Goal: Task Accomplishment & Management: Complete application form

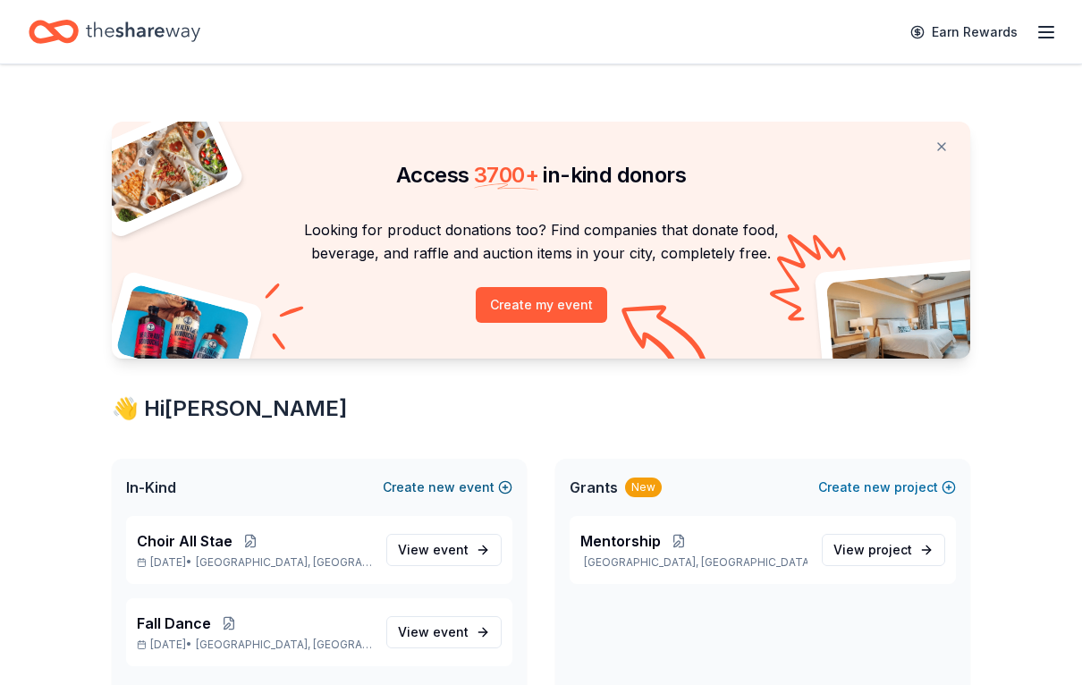
click at [495, 486] on button "Create new event" at bounding box center [448, 487] width 130 height 21
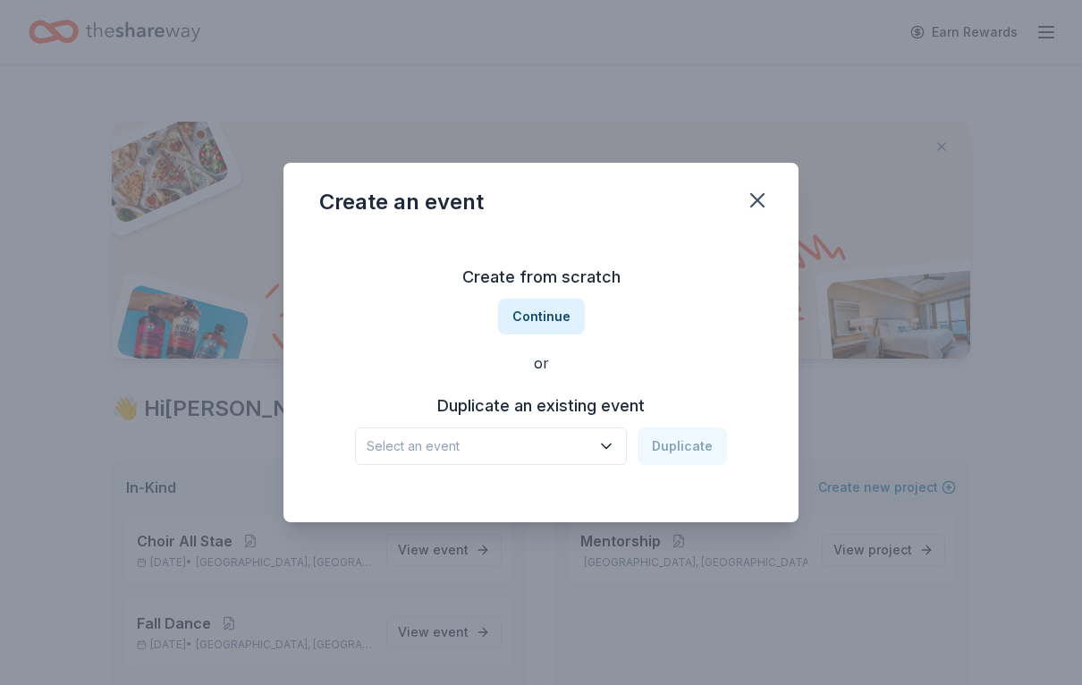
click at [619, 409] on h3 "Duplicate an existing event" at bounding box center [541, 406] width 372 height 29
click at [615, 443] on icon "button" at bounding box center [606, 446] width 18 height 18
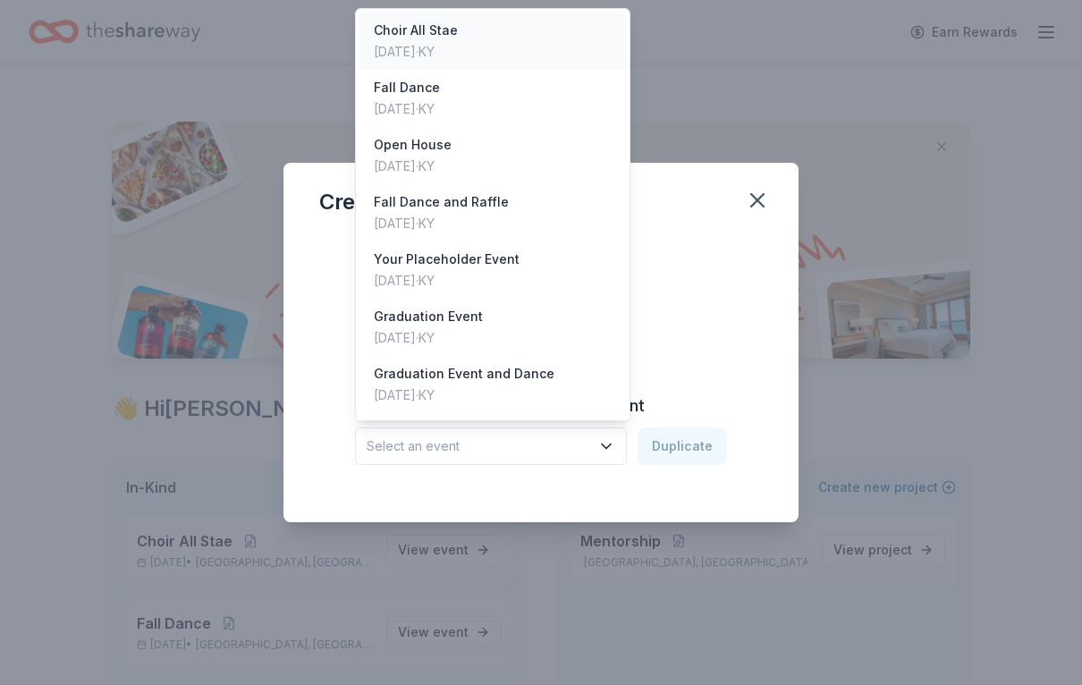
click at [430, 36] on div "Choir All Stae" at bounding box center [416, 30] width 84 height 21
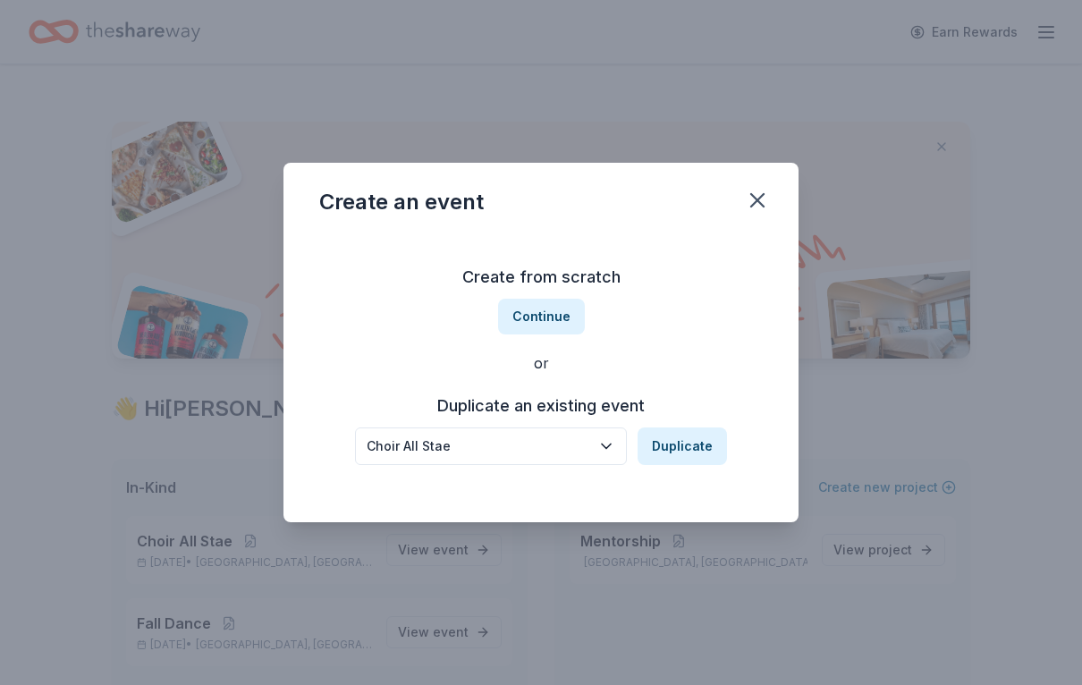
click at [608, 453] on icon "button" at bounding box center [606, 446] width 18 height 18
click at [666, 454] on button "Duplicate" at bounding box center [681, 446] width 89 height 38
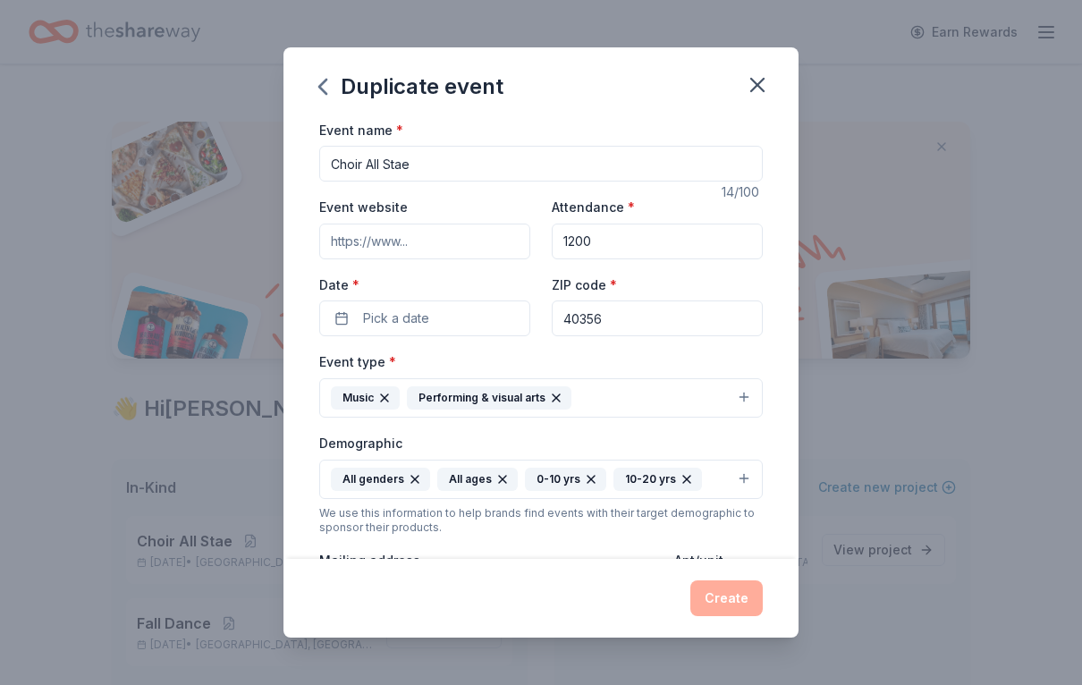
click at [764, 362] on div "Event name * Choir All Stae 14 /100 Event website Attendance * 1200 Date * Pick…" at bounding box center [540, 339] width 515 height 441
click at [772, 82] on button "button" at bounding box center [757, 84] width 39 height 39
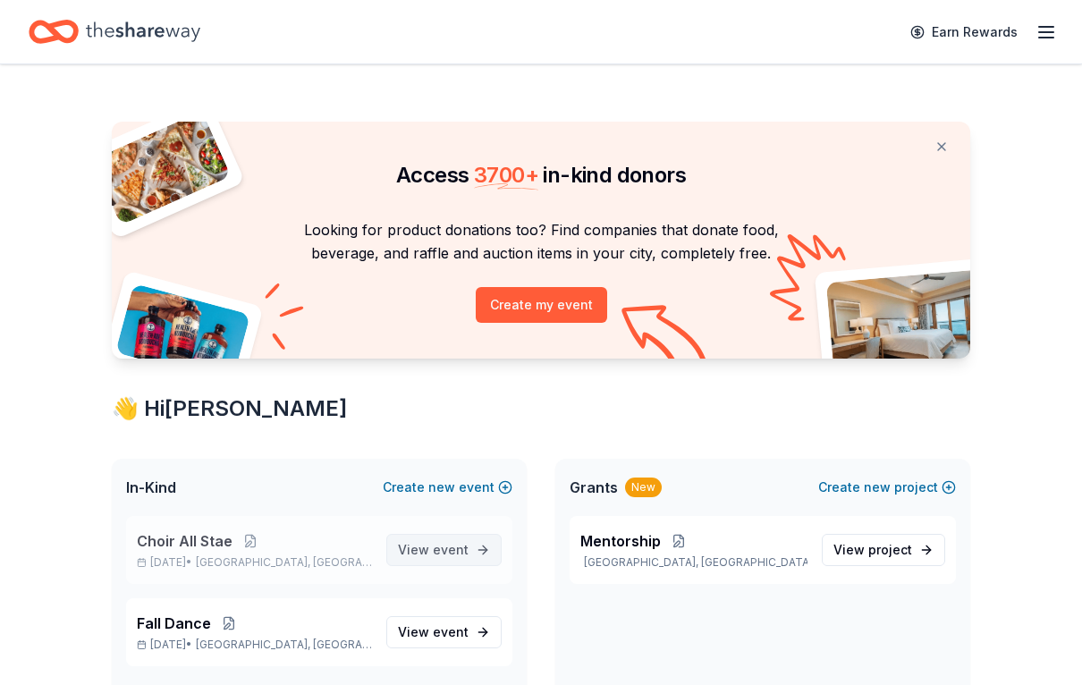
click at [448, 559] on span "View event" at bounding box center [433, 549] width 71 height 21
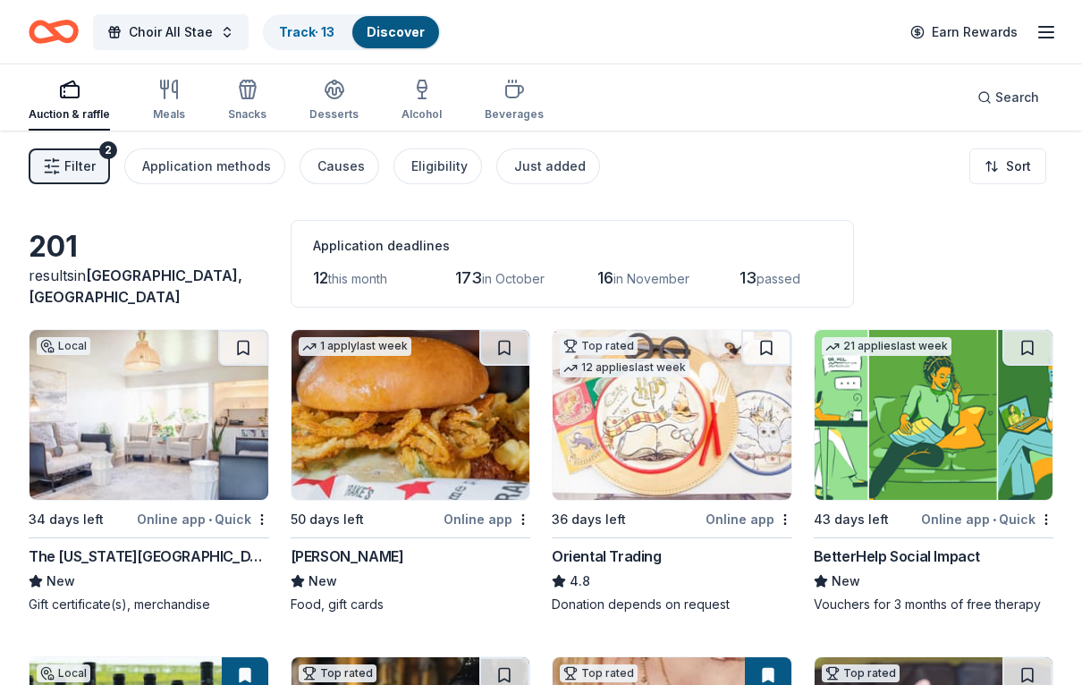
click at [65, 112] on div "Auction & raffle" at bounding box center [69, 114] width 81 height 14
click at [167, 104] on div "Meals" at bounding box center [169, 100] width 32 height 43
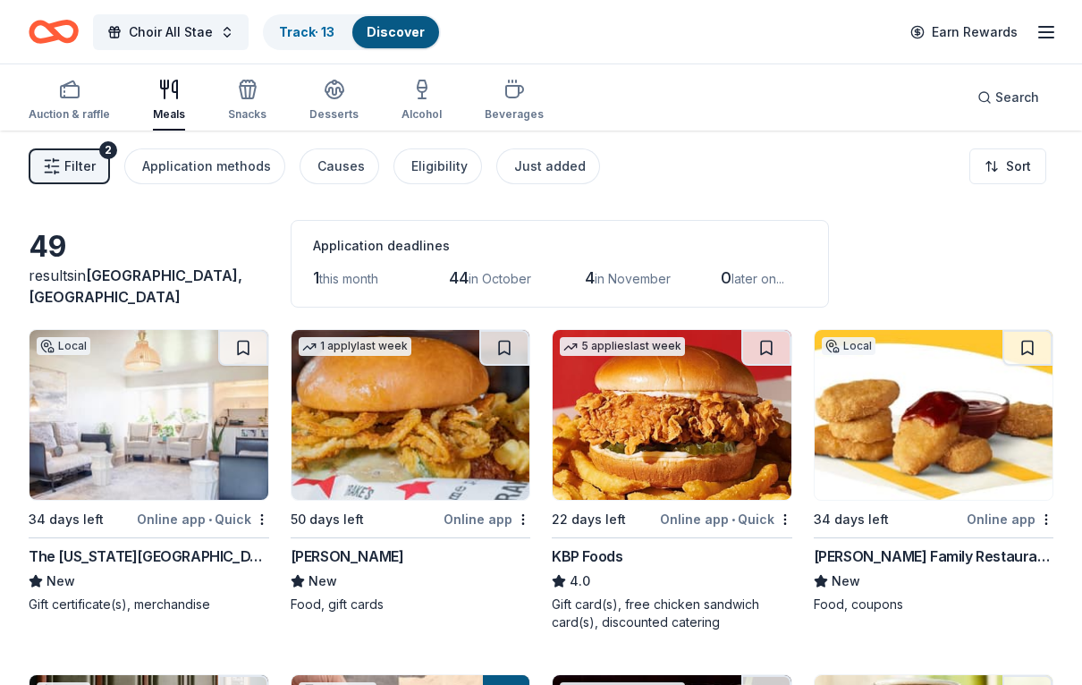
click at [198, 519] on div "Online app • Quick" at bounding box center [203, 519] width 132 height 22
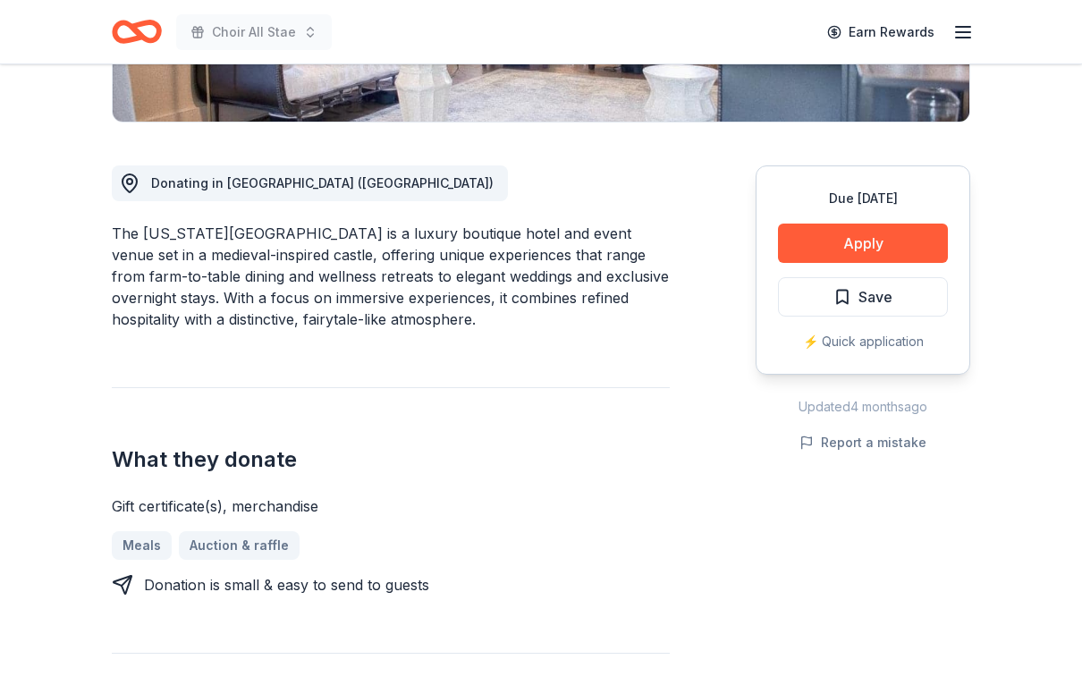
scroll to position [449, 0]
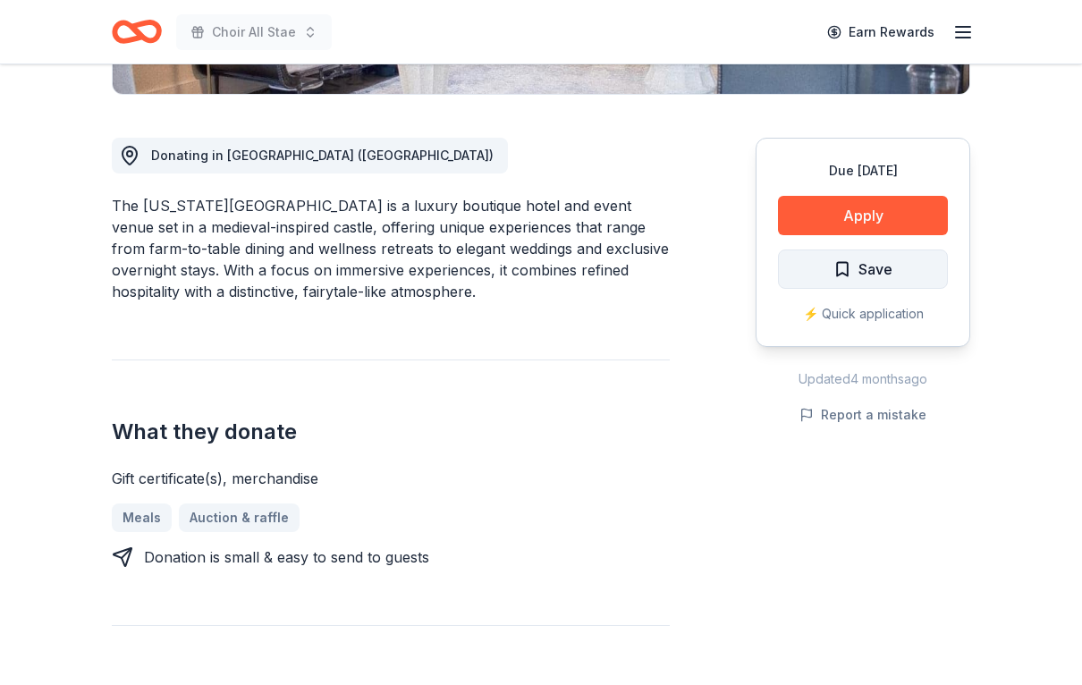
click at [867, 280] on span "Save" at bounding box center [875, 268] width 34 height 23
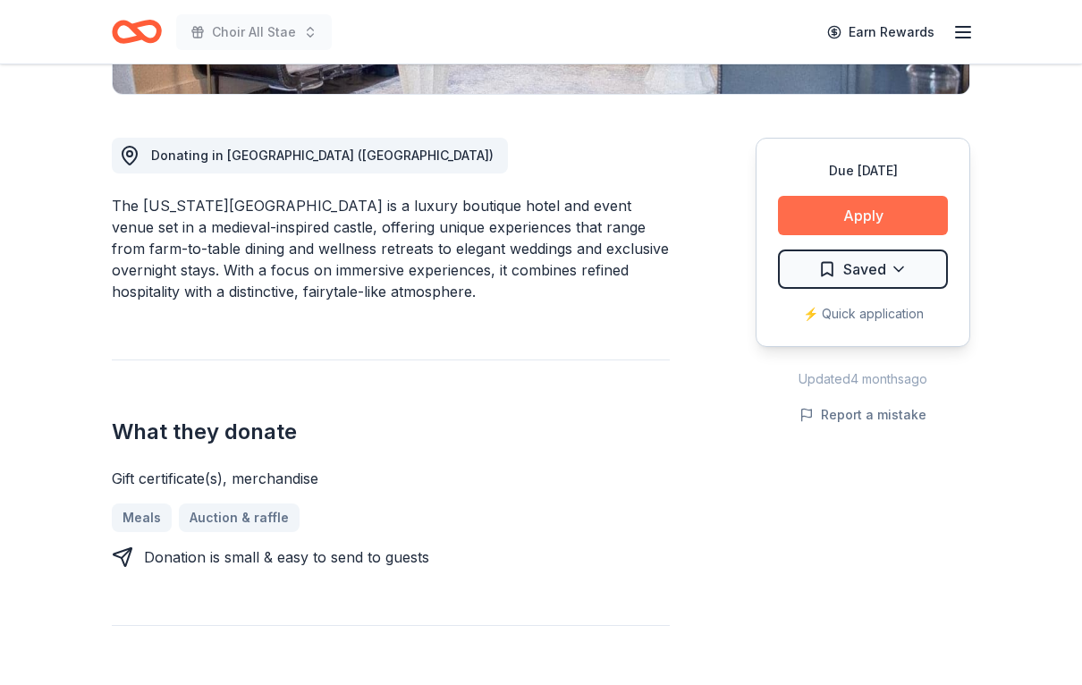
click at [887, 209] on button "Apply" at bounding box center [863, 215] width 170 height 39
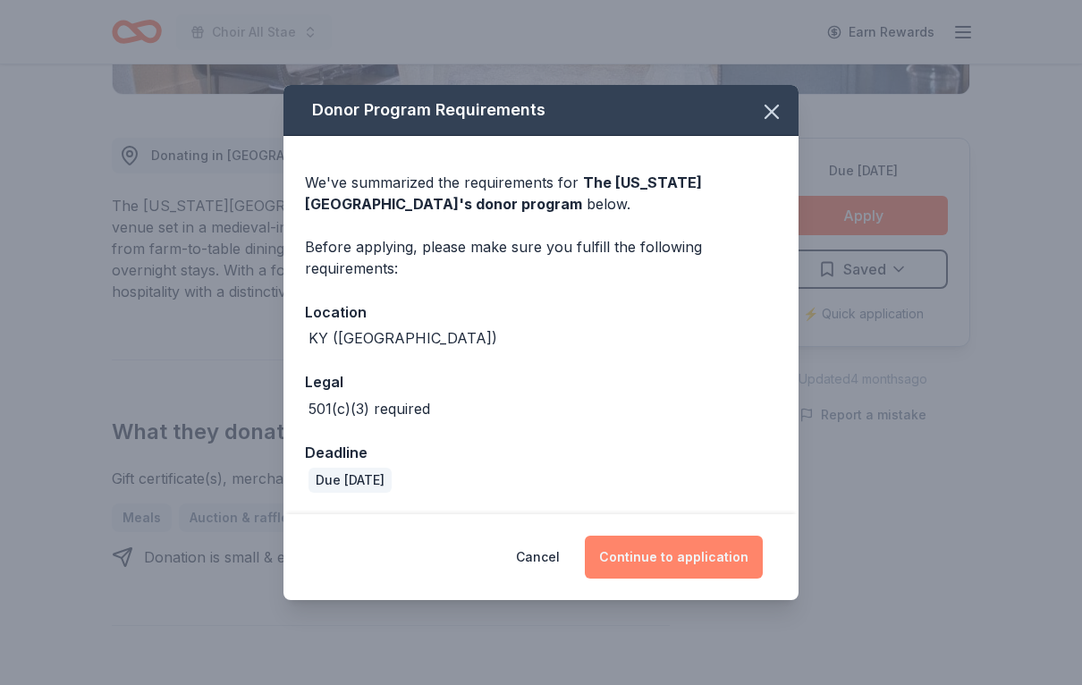
click at [688, 573] on button "Continue to application" at bounding box center [674, 557] width 178 height 43
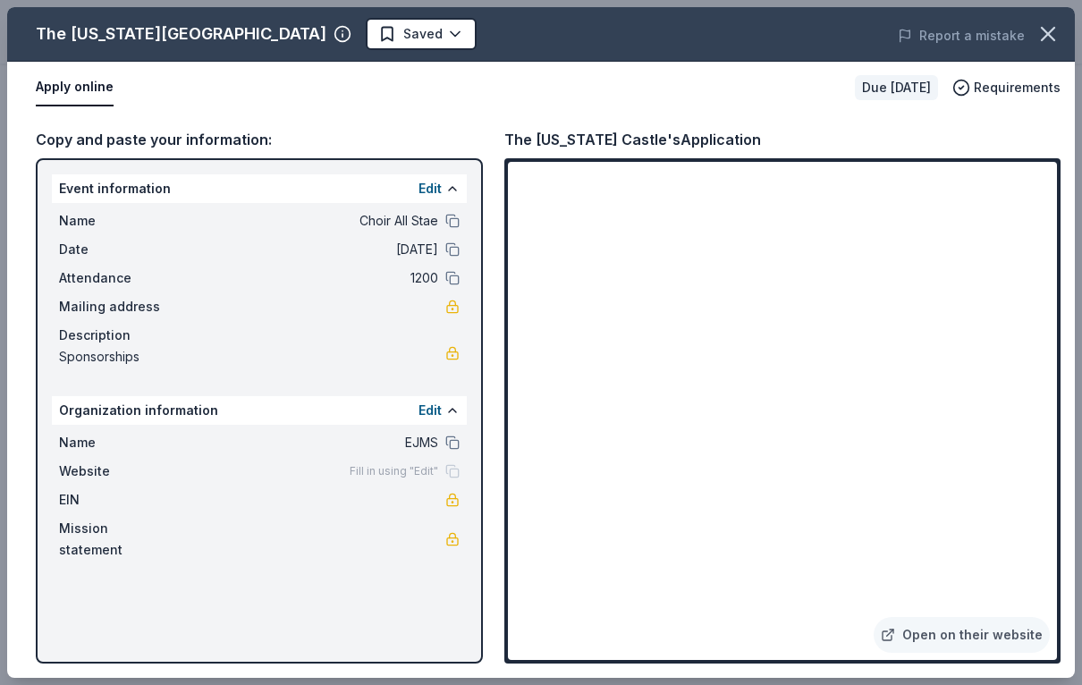
click at [442, 443] on div "Name EJMS" at bounding box center [259, 442] width 401 height 21
click at [448, 414] on button at bounding box center [452, 410] width 14 height 14
click at [438, 418] on button "Edit" at bounding box center [429, 410] width 23 height 21
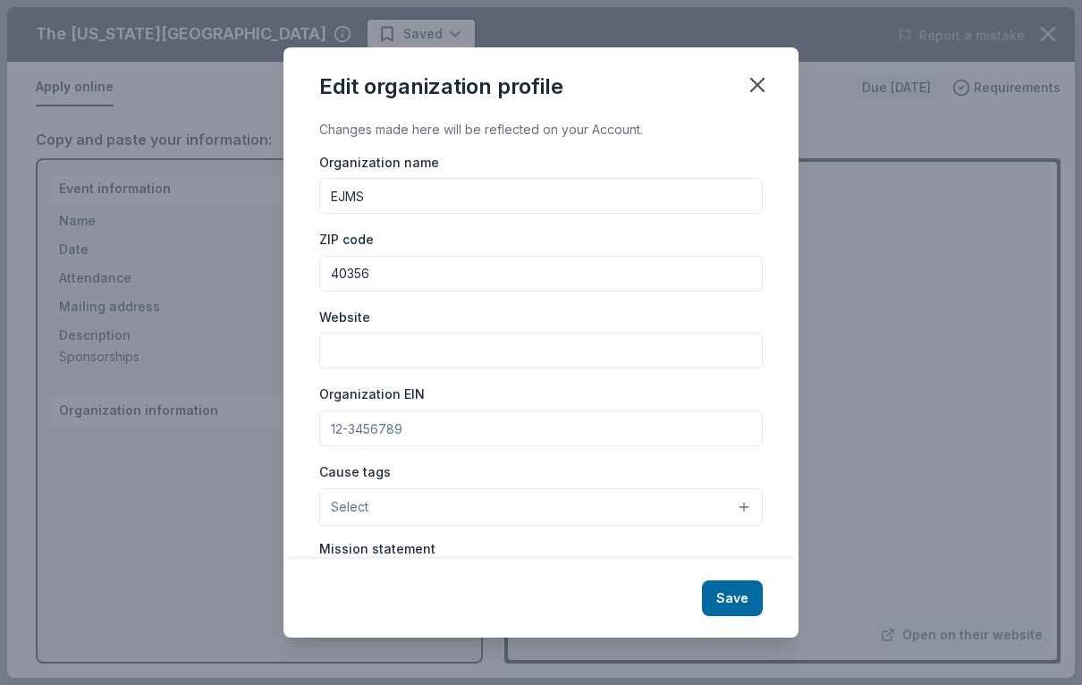
click at [595, 189] on input "EJMS" at bounding box center [540, 196] width 443 height 36
click at [519, 430] on input "Organization EIN" at bounding box center [540, 428] width 443 height 36
type input "99-0668755"
click at [746, 515] on button "Select" at bounding box center [540, 507] width 443 height 38
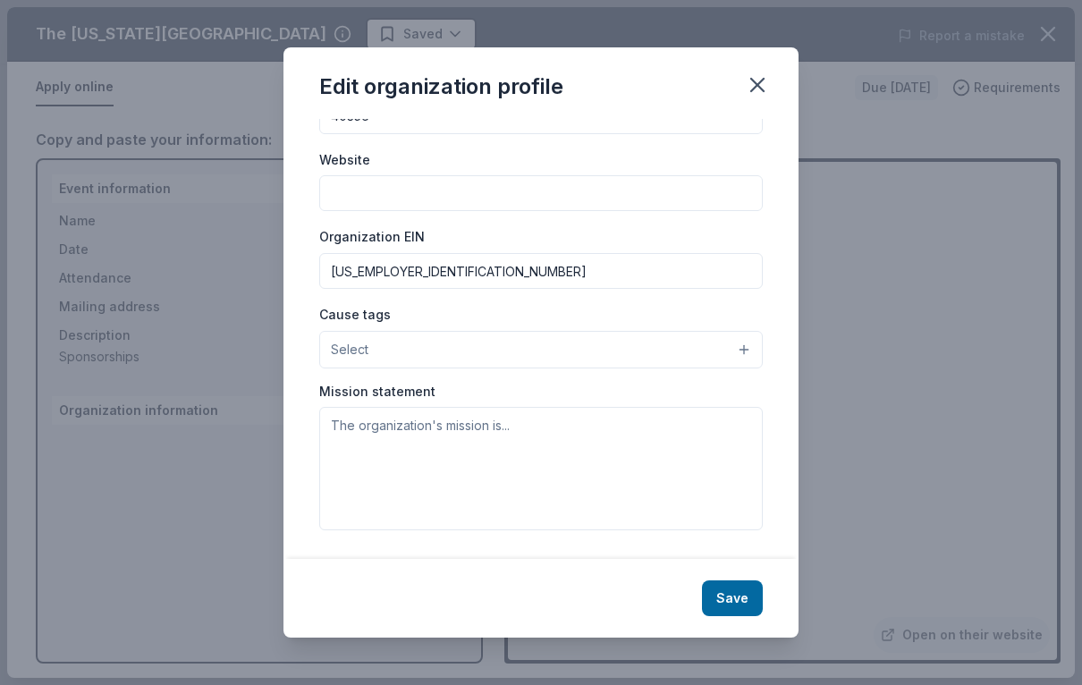
scroll to position [158, 0]
click at [742, 346] on button "Select" at bounding box center [540, 350] width 443 height 38
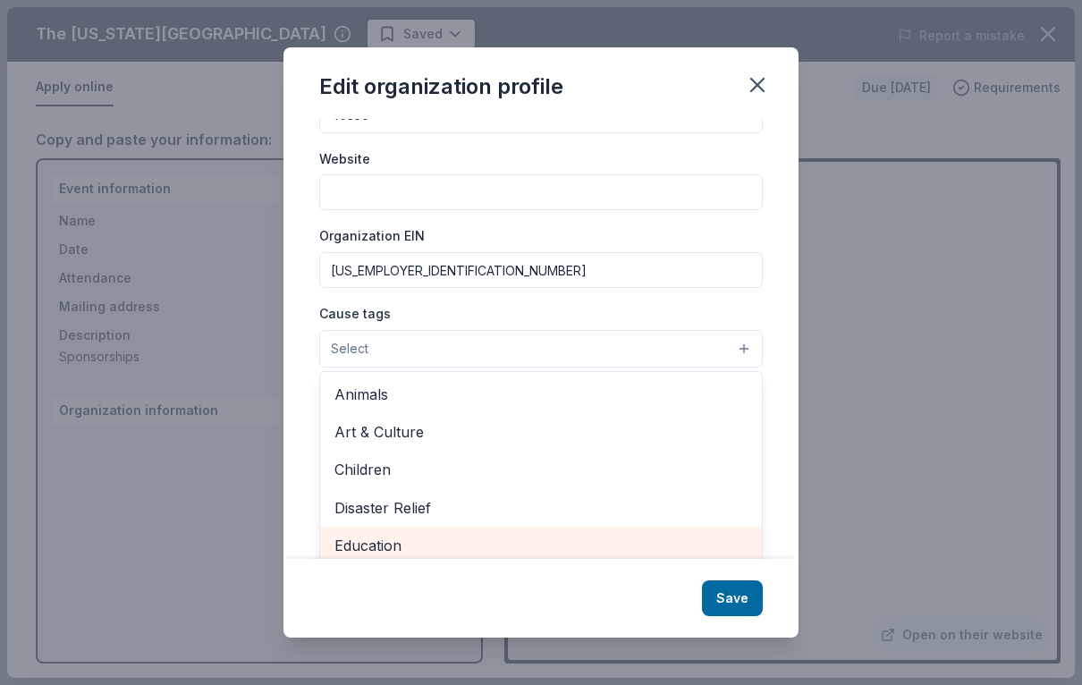
click at [401, 547] on span "Education" at bounding box center [540, 545] width 413 height 23
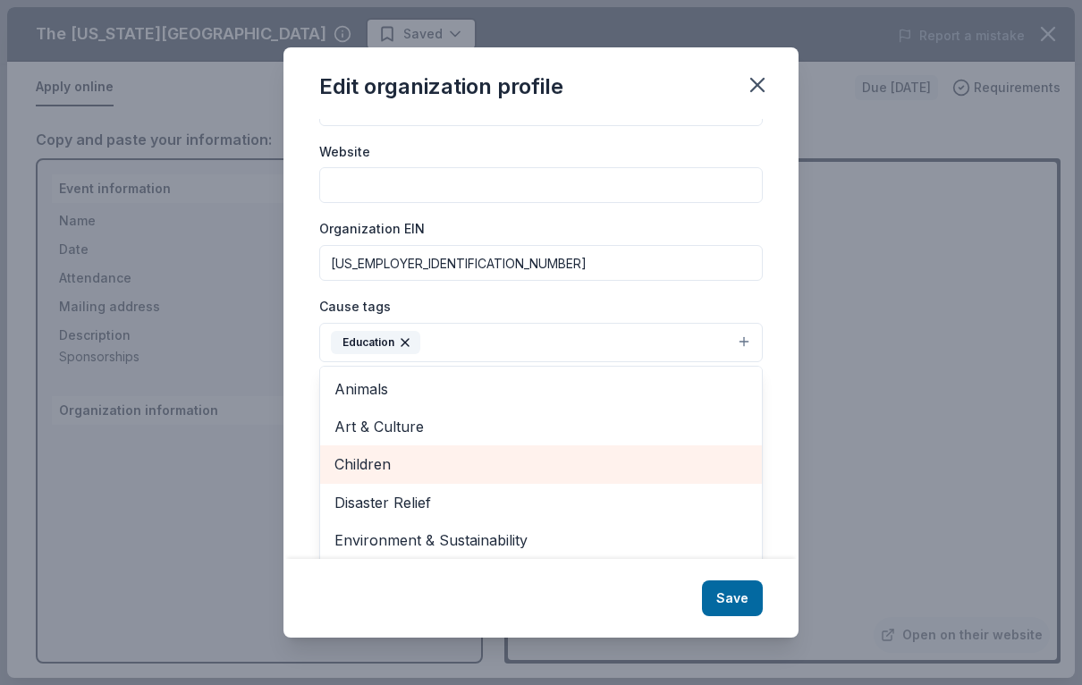
click at [376, 467] on span "Children" at bounding box center [540, 463] width 413 height 23
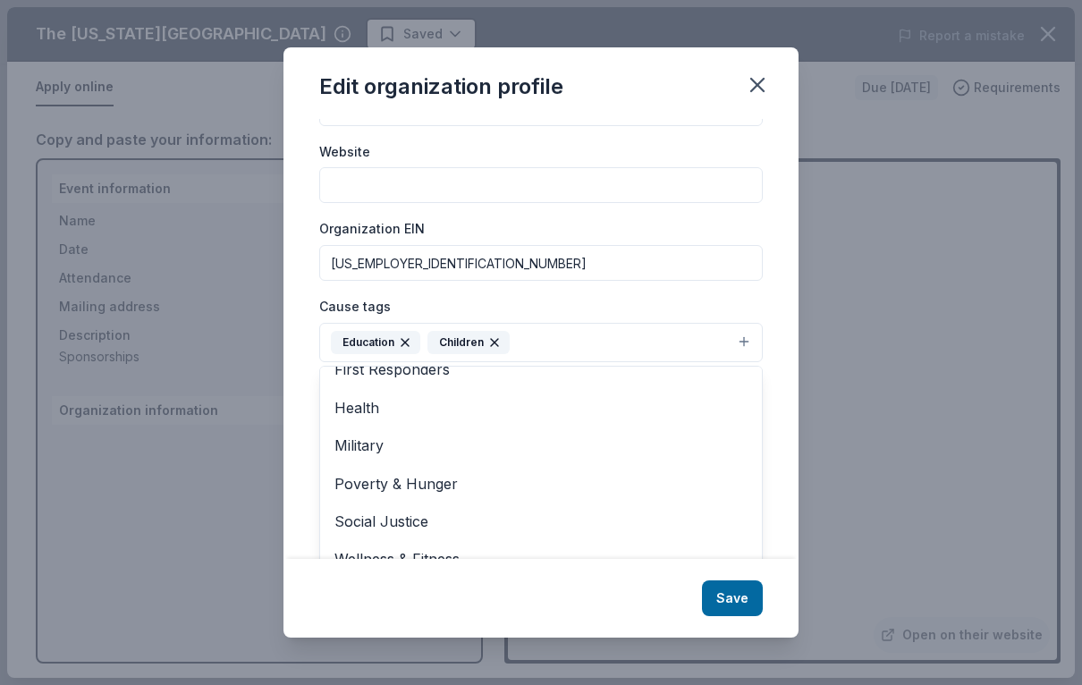
scroll to position [170, 0]
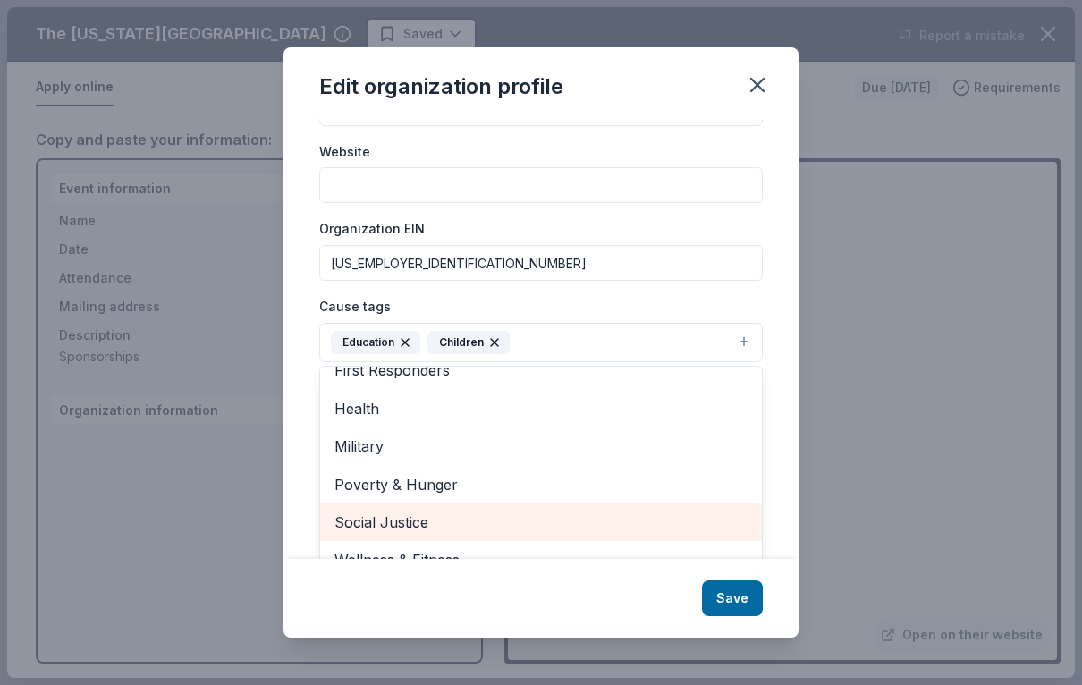
click at [672, 548] on span "Wellness & Fitness" at bounding box center [540, 559] width 413 height 23
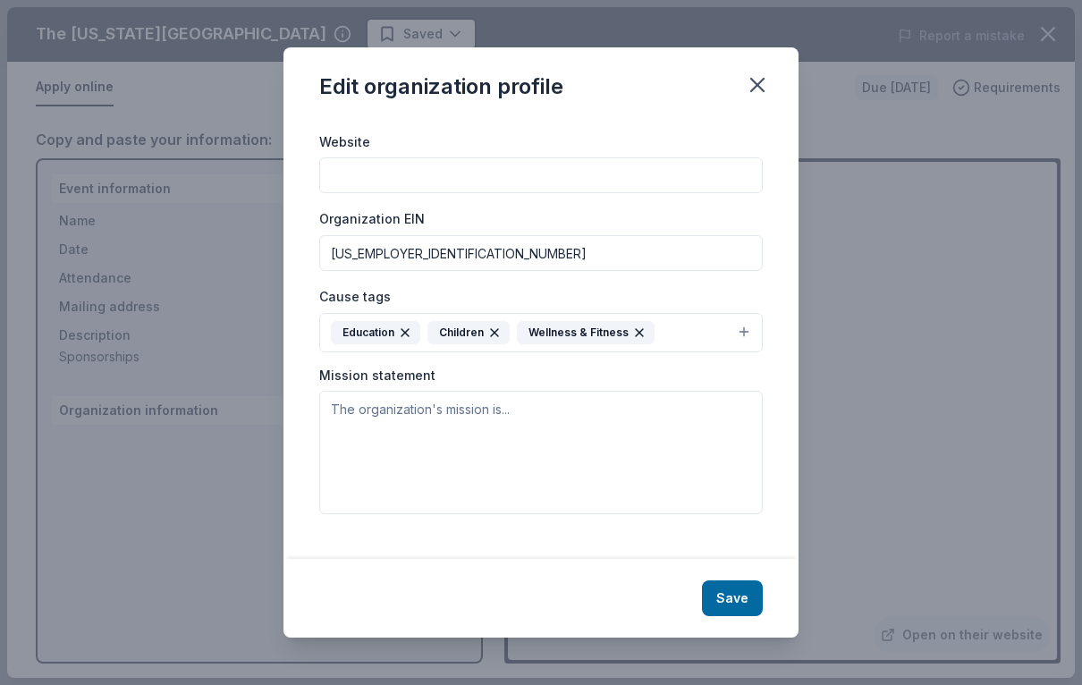
scroll to position [160, 0]
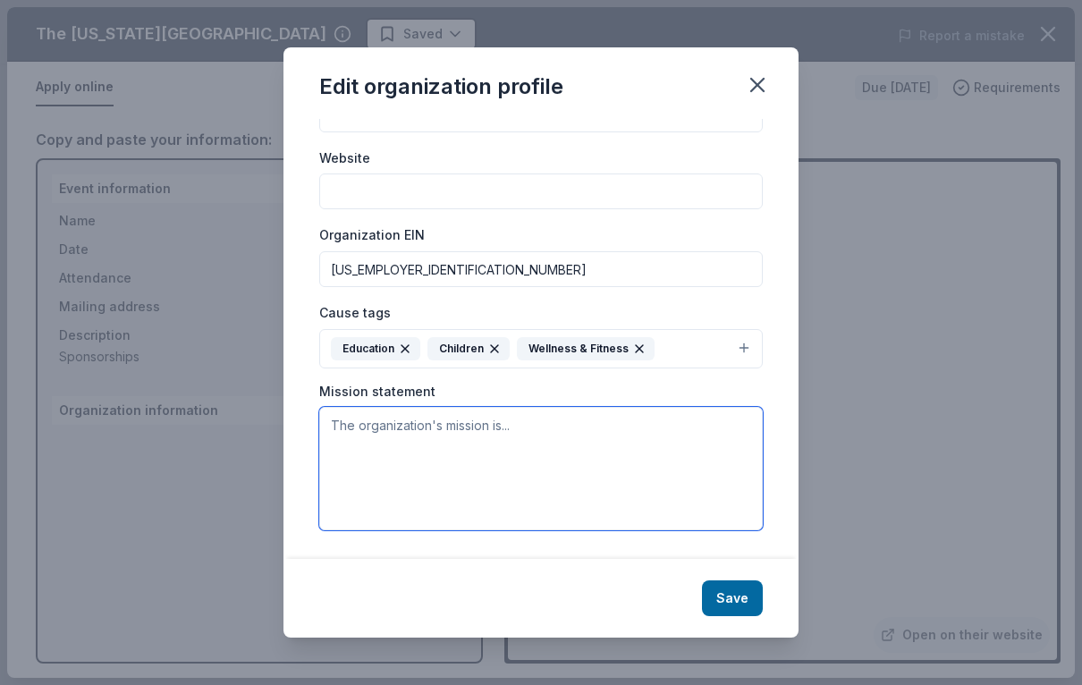
click at [680, 438] on textarea at bounding box center [540, 468] width 443 height 123
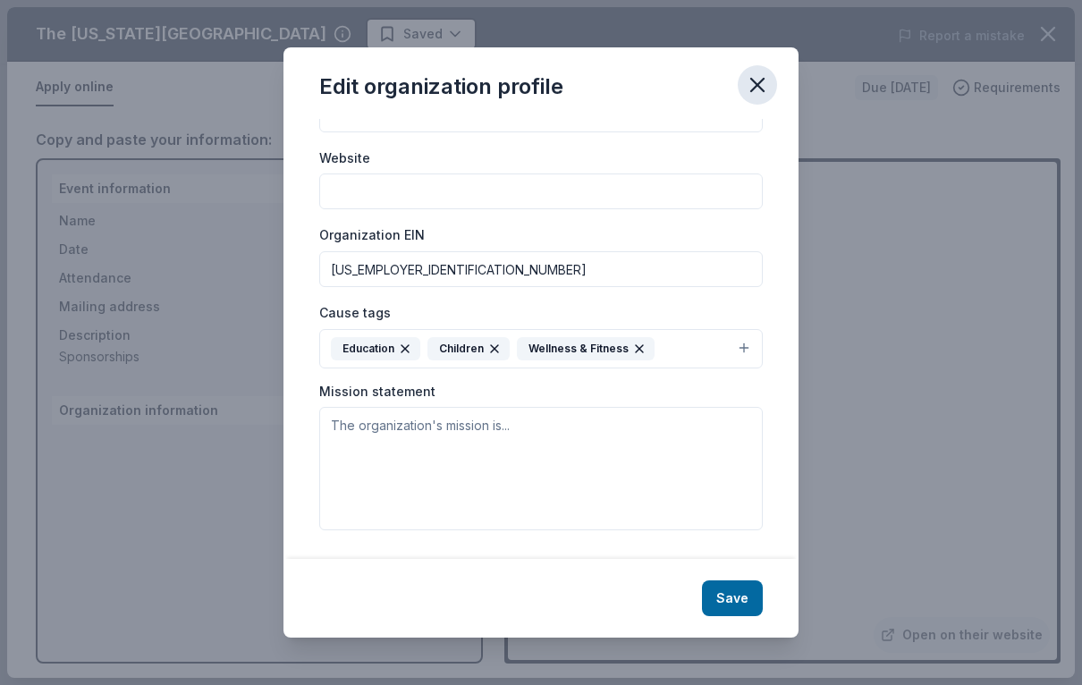
click at [754, 90] on icon "button" at bounding box center [757, 84] width 25 height 25
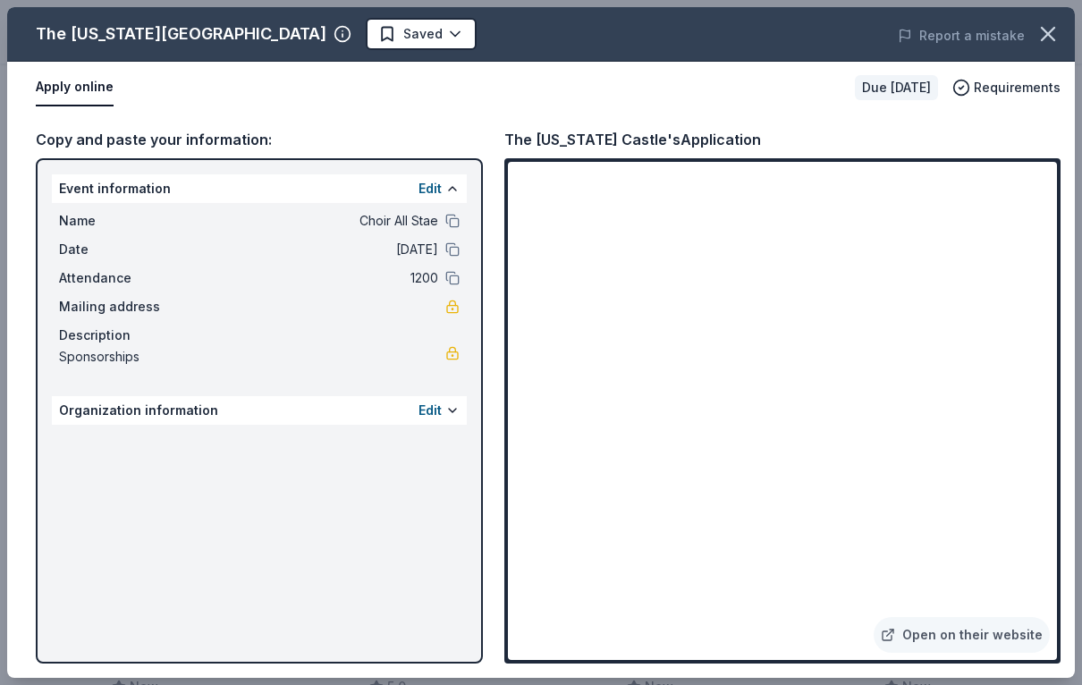
scroll to position [1450, 0]
click at [940, 653] on link "Open on their website" at bounding box center [962, 635] width 176 height 36
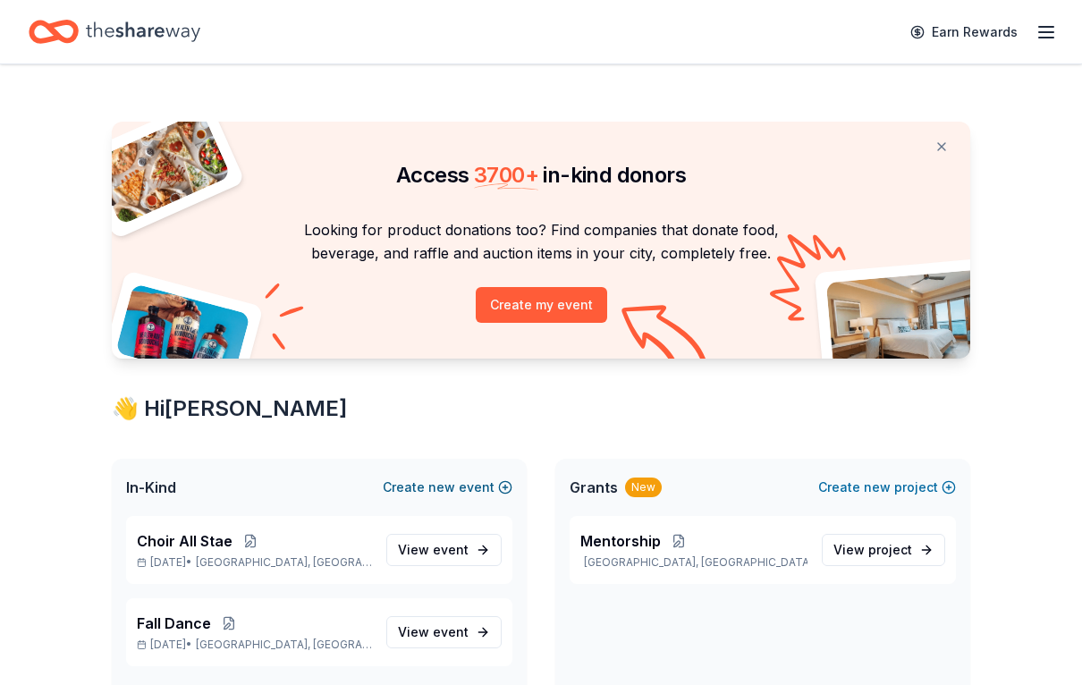
click at [484, 488] on button "Create new event" at bounding box center [448, 487] width 130 height 21
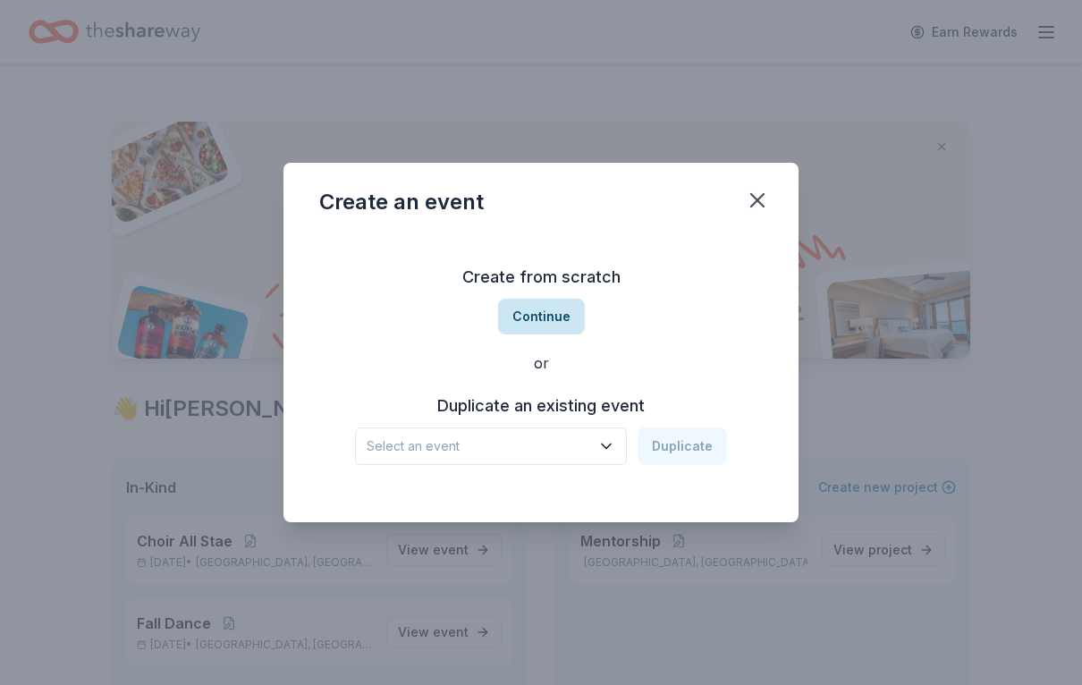
click at [569, 321] on button "Continue" at bounding box center [541, 317] width 87 height 36
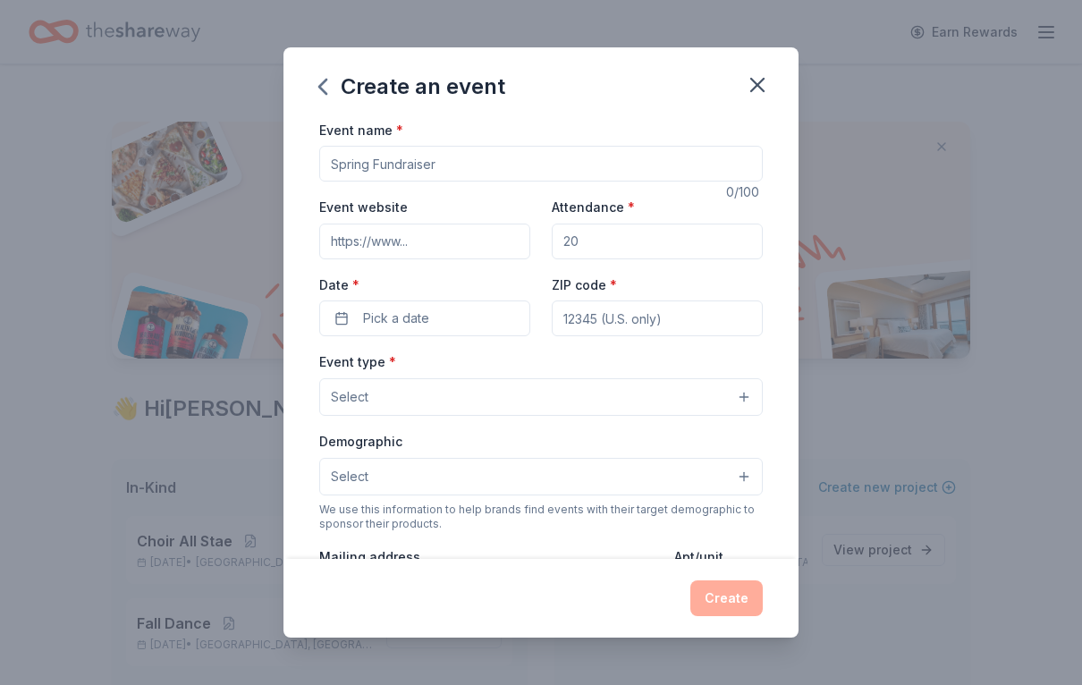
click at [463, 163] on input "Event name *" at bounding box center [540, 164] width 443 height 36
click at [395, 167] on input "Event name *" at bounding box center [540, 164] width 443 height 36
click at [659, 100] on div "Create an event" at bounding box center [540, 83] width 515 height 72
click at [379, 175] on input "Event name *" at bounding box center [540, 164] width 443 height 36
type input "Fall Fundraiser"
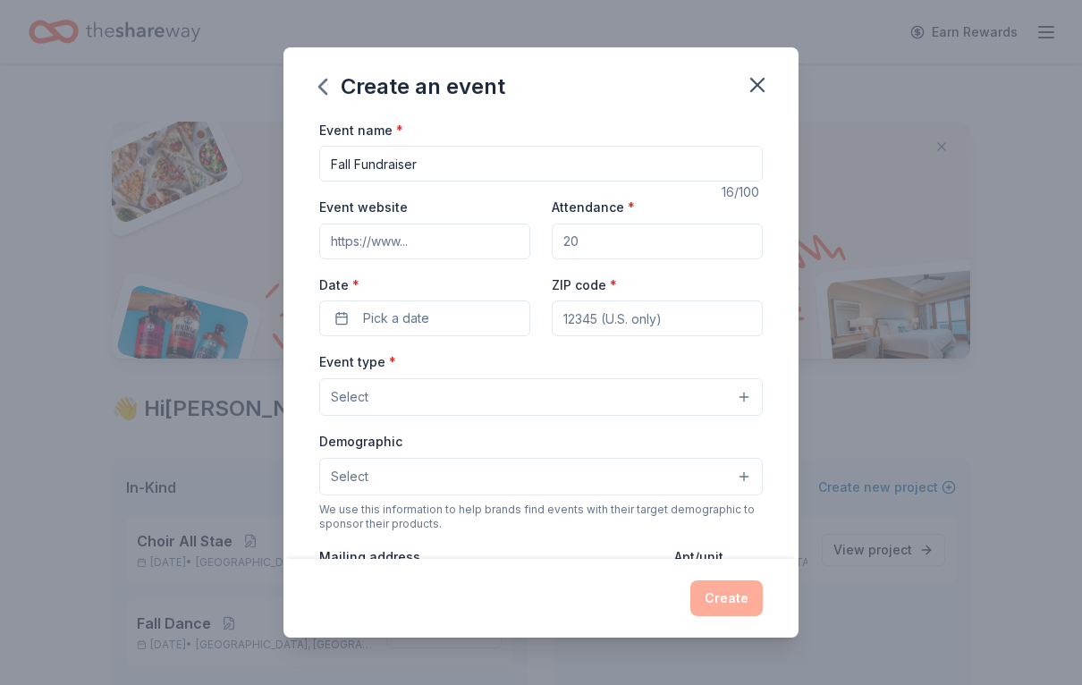
click at [599, 249] on input "Attendance *" at bounding box center [657, 242] width 211 height 36
type input "900"
click at [443, 317] on button "Pick a date" at bounding box center [424, 318] width 211 height 36
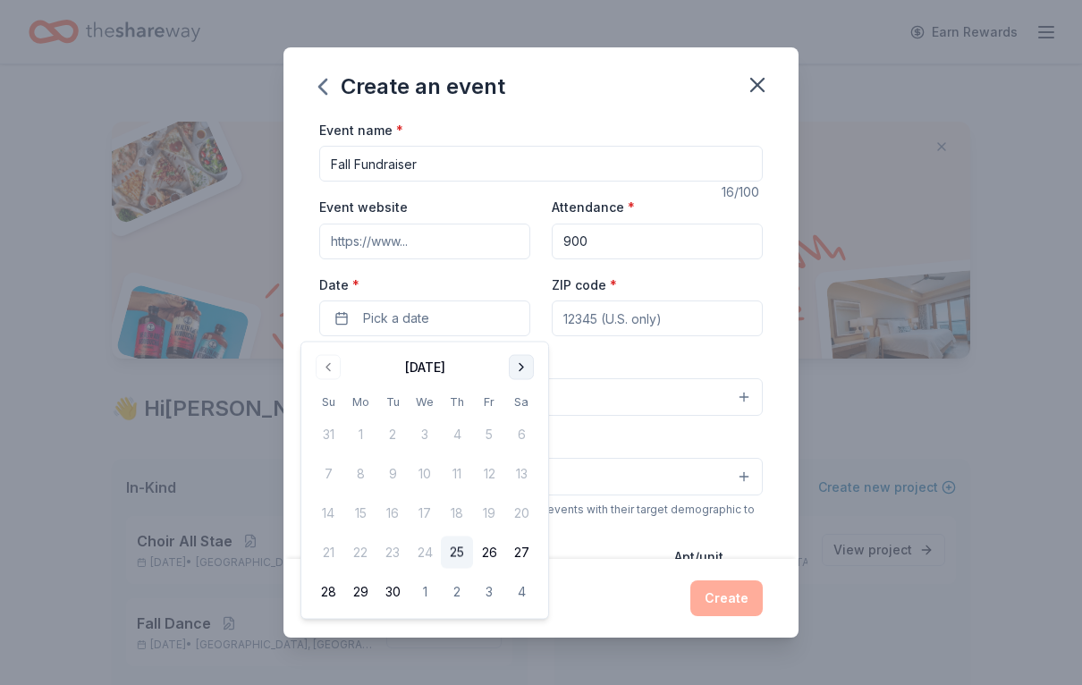
click at [519, 368] on button "Go to next month" at bounding box center [521, 367] width 25 height 25
click at [517, 371] on button "Go to next month" at bounding box center [521, 367] width 25 height 25
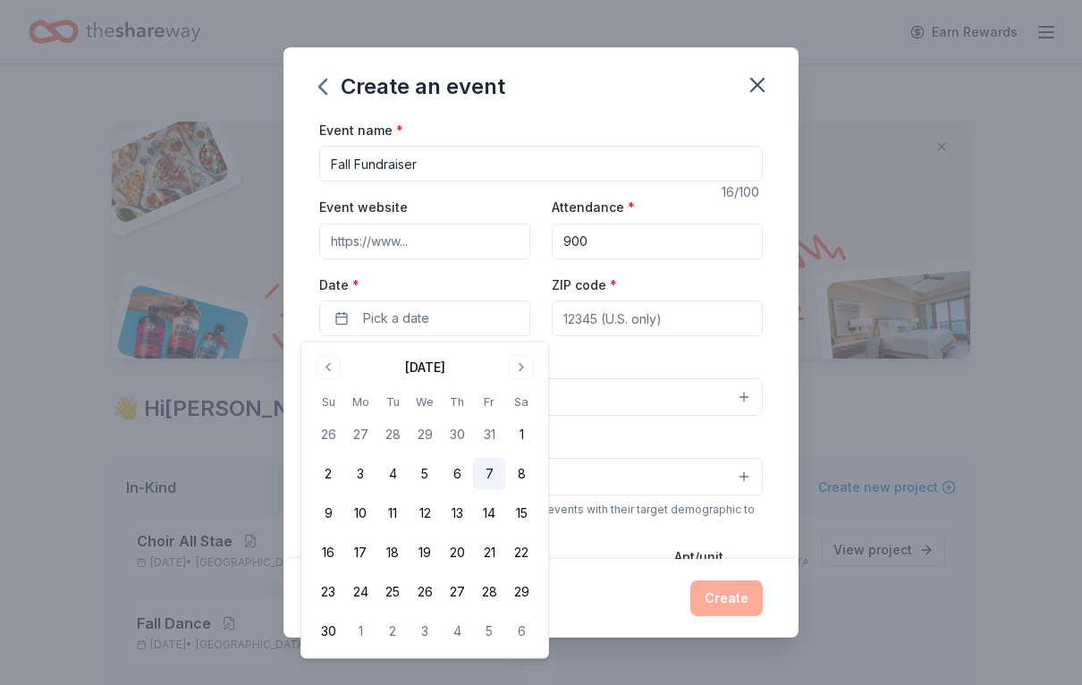
click at [489, 475] on button "7" at bounding box center [489, 474] width 32 height 32
click at [701, 319] on input "ZIP code *" at bounding box center [657, 318] width 211 height 36
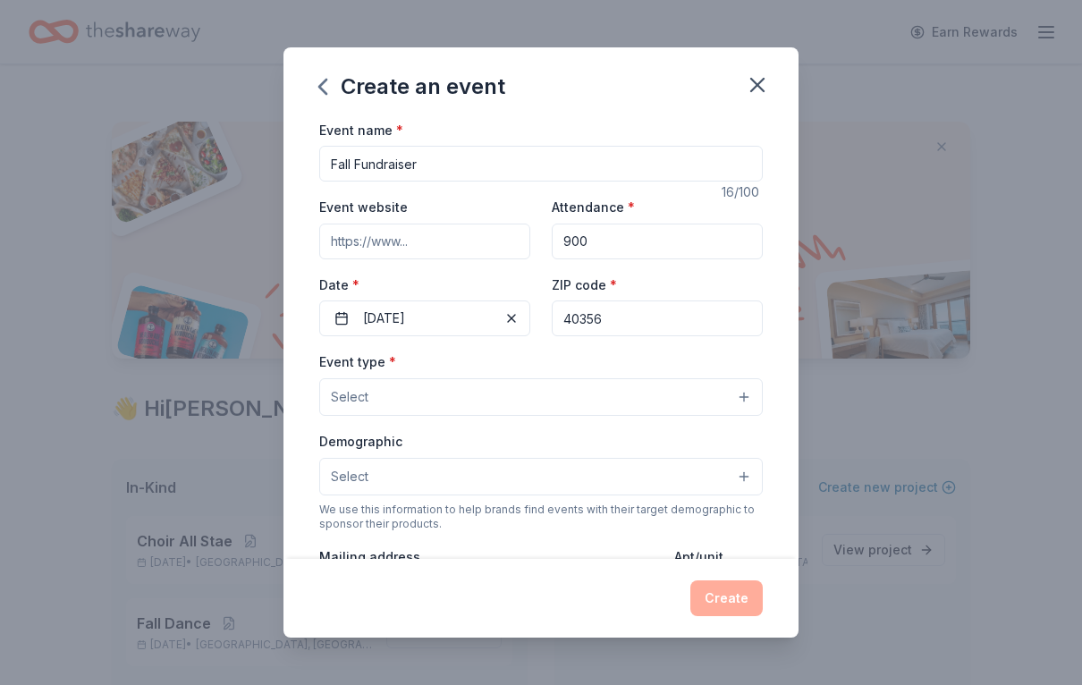
type input "40356"
click at [740, 398] on button "Select" at bounding box center [540, 397] width 443 height 38
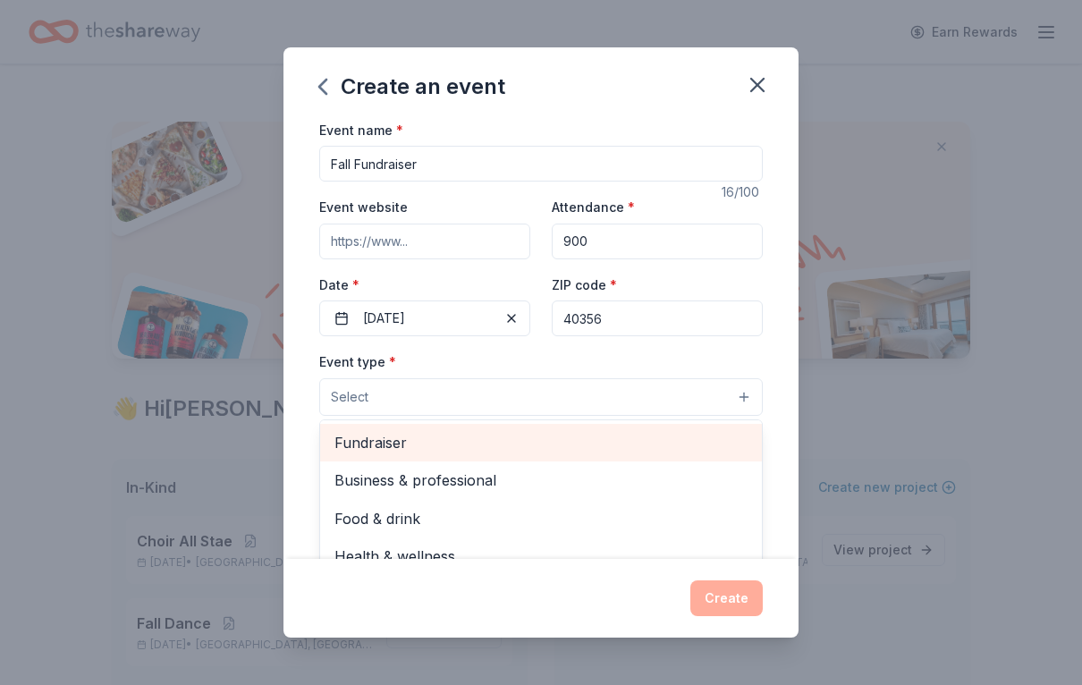
click at [392, 458] on div "Fundraiser" at bounding box center [541, 443] width 442 height 38
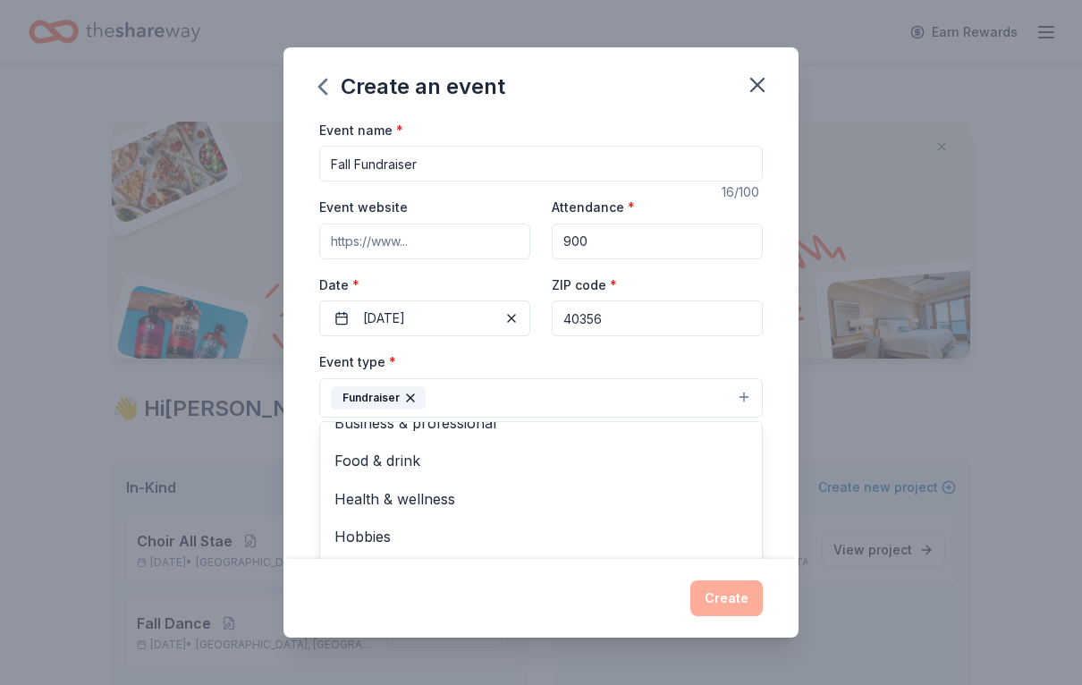
scroll to position [20, 0]
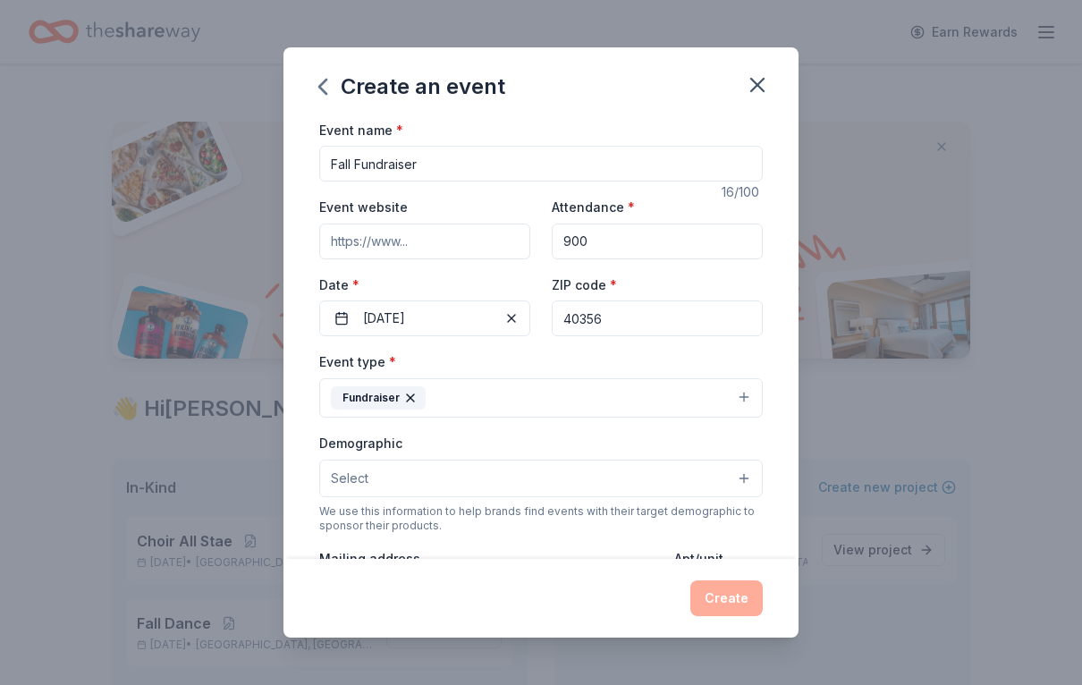
click at [737, 483] on button "Select" at bounding box center [540, 479] width 443 height 38
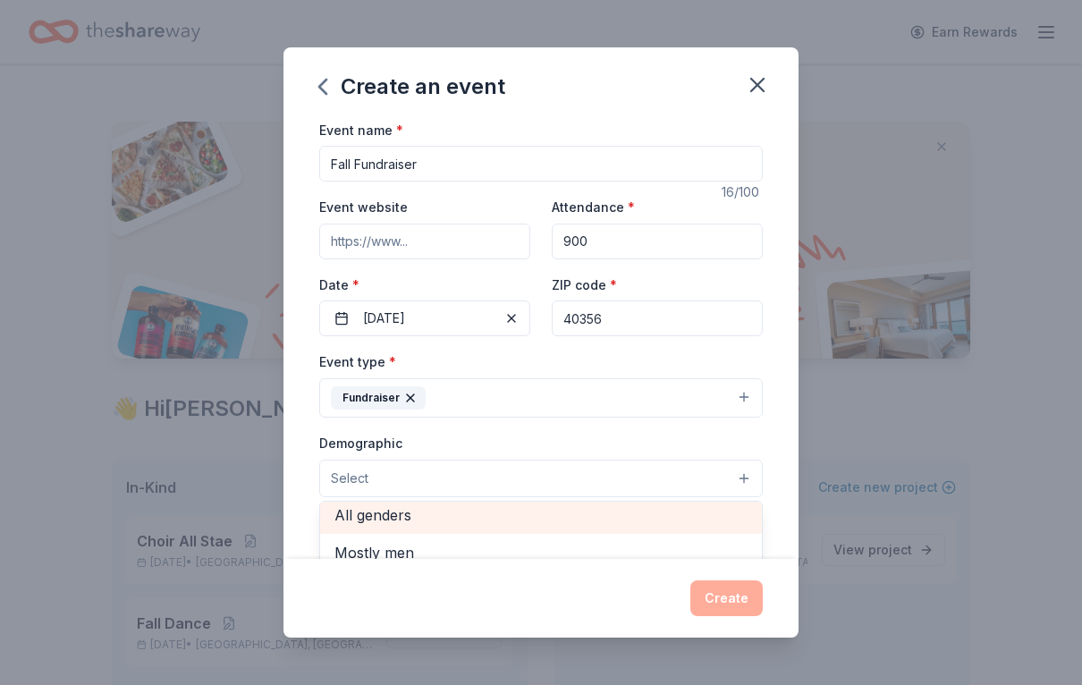
click at [387, 520] on span "All genders" at bounding box center [540, 514] width 413 height 23
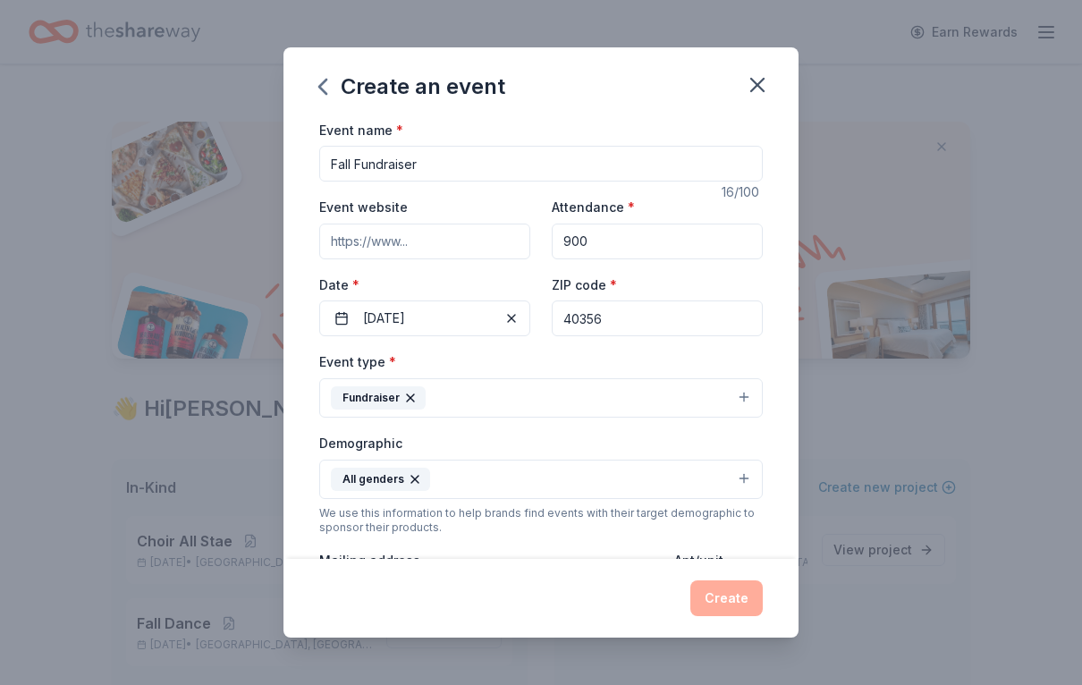
click at [721, 617] on div "Create" at bounding box center [540, 598] width 515 height 79
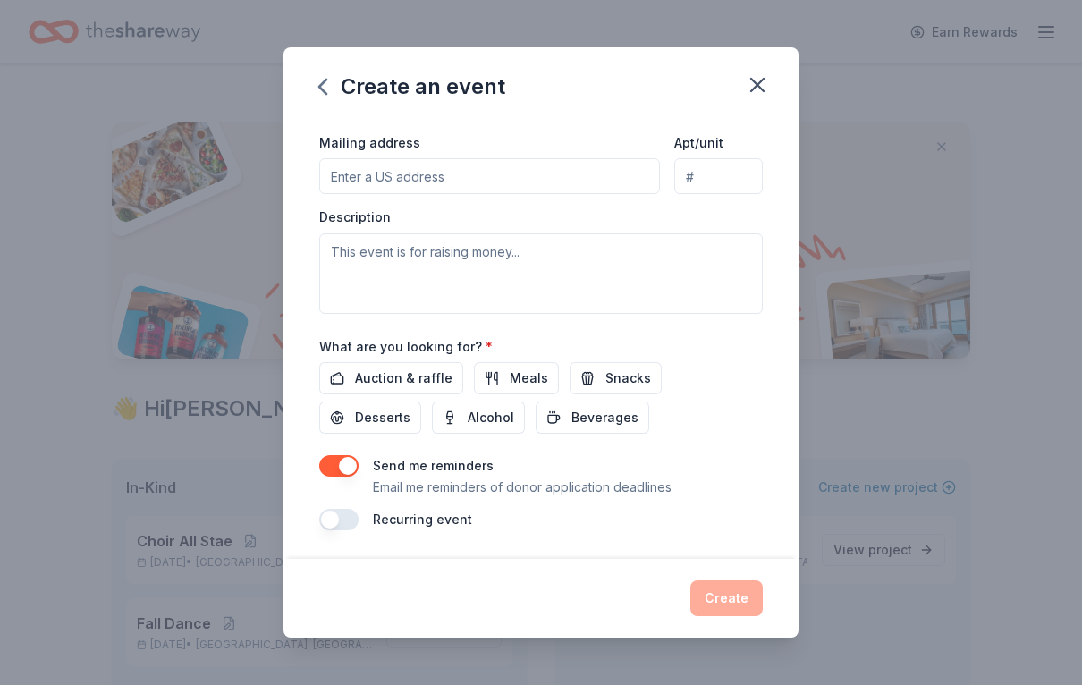
scroll to position [419, 0]
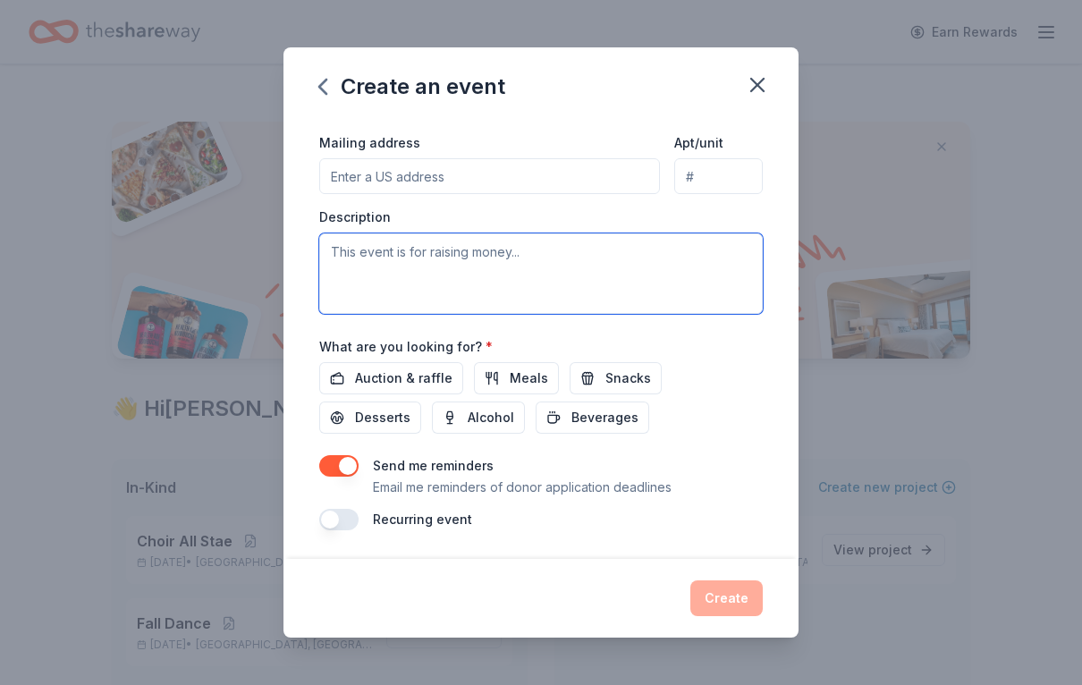
click at [509, 260] on textarea at bounding box center [540, 273] width 443 height 80
type textarea "East Jessamine Middle School PTO"
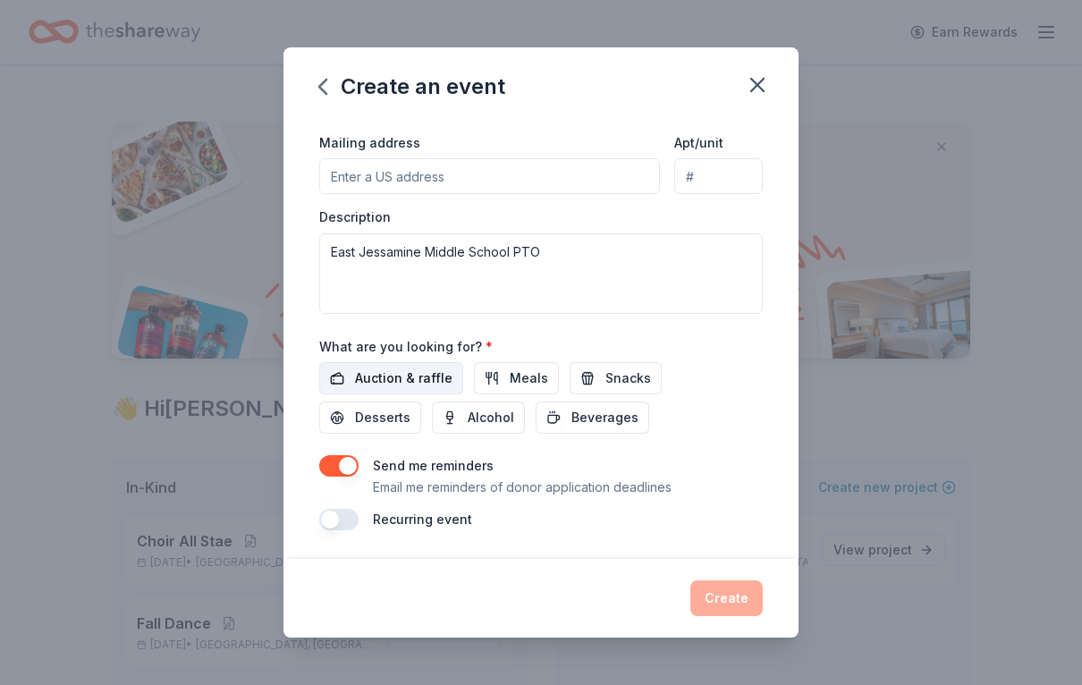
click at [401, 385] on span "Auction & raffle" at bounding box center [403, 377] width 97 height 21
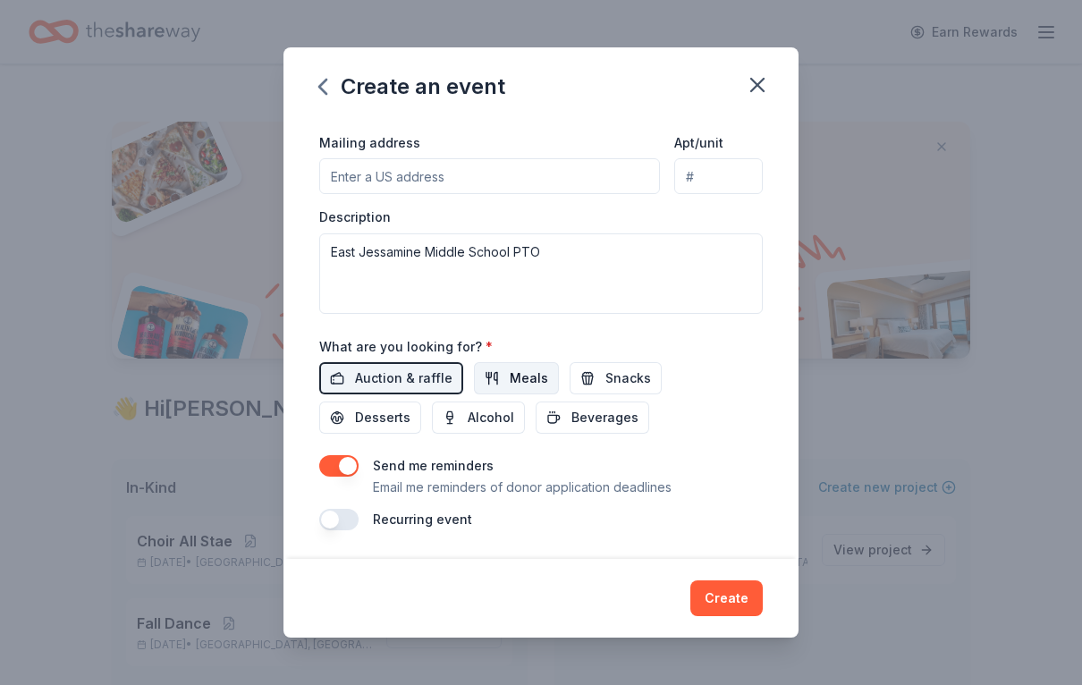
click at [517, 385] on span "Meals" at bounding box center [529, 377] width 38 height 21
click at [624, 380] on span "Snacks" at bounding box center [628, 377] width 46 height 21
click at [410, 407] on span "Desserts" at bounding box center [382, 417] width 55 height 21
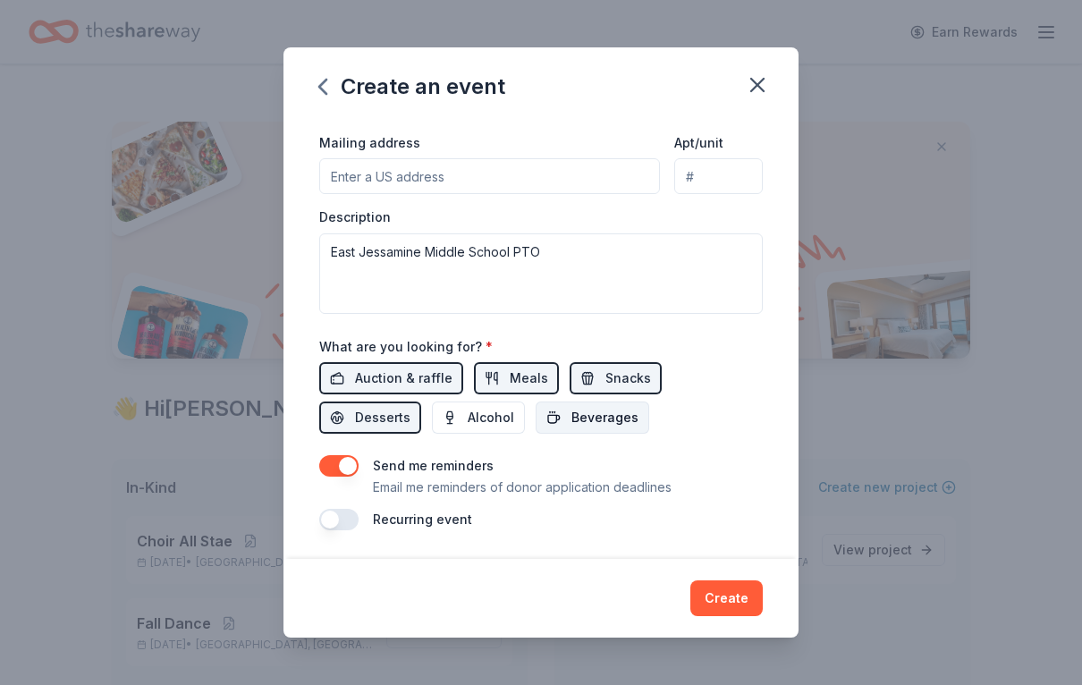
click at [571, 424] on span "Beverages" at bounding box center [604, 417] width 67 height 21
click at [740, 614] on button "Create" at bounding box center [726, 598] width 72 height 36
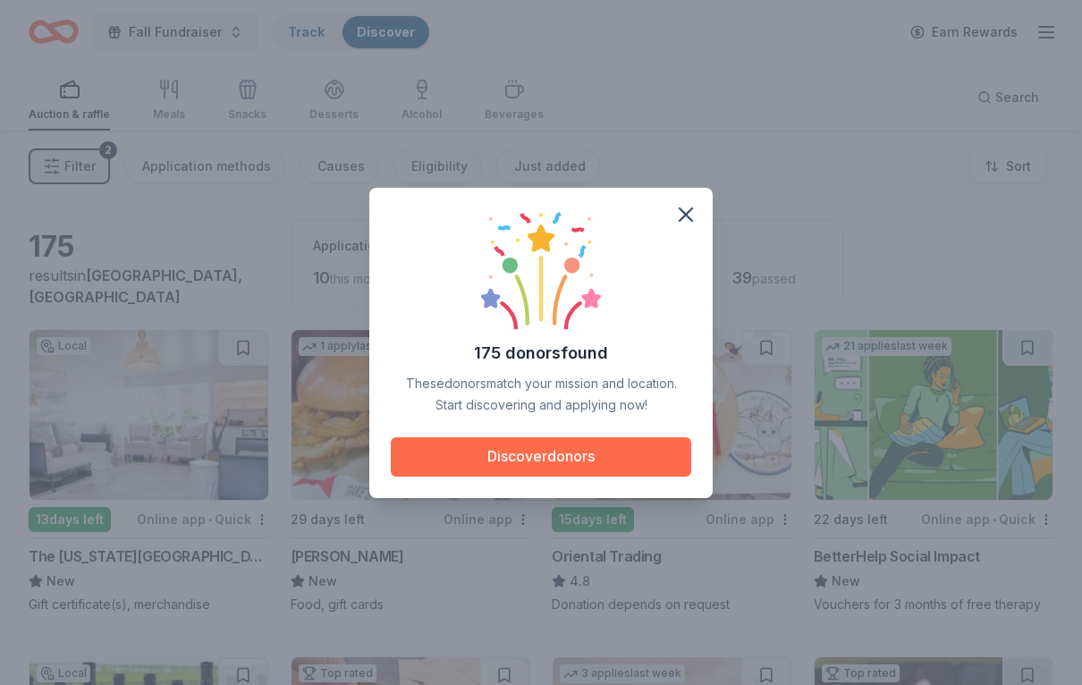
click at [604, 456] on button "Discover donors" at bounding box center [541, 456] width 300 height 39
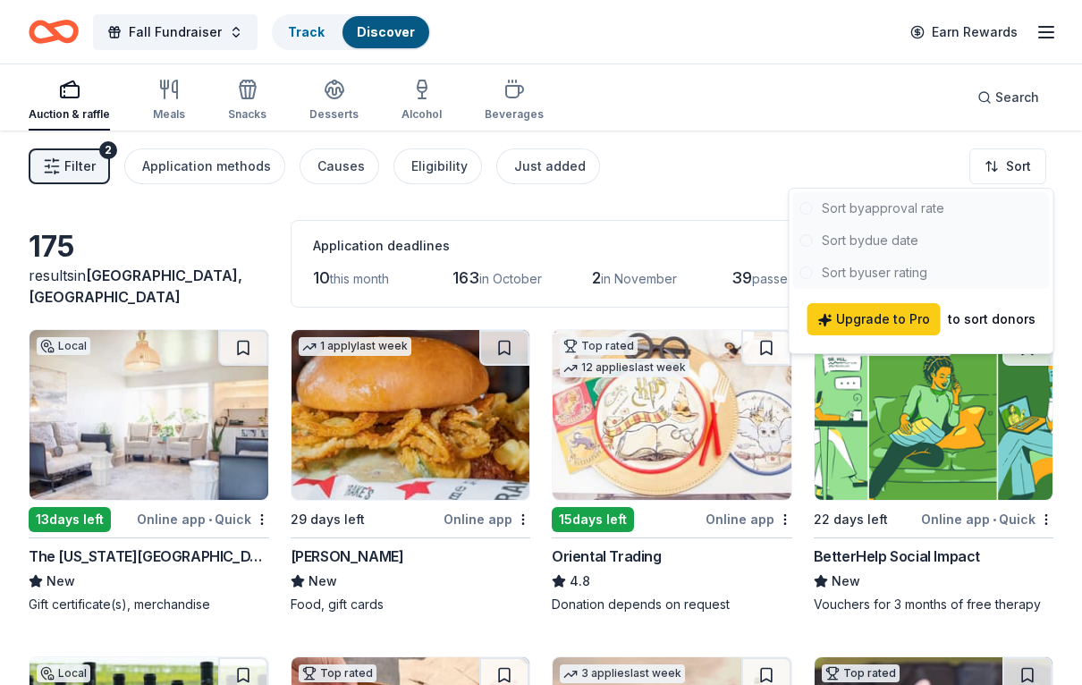
click at [993, 325] on div "to sort donors" at bounding box center [992, 318] width 88 height 21
click at [992, 307] on div "Upgrade to Pro to sort donors" at bounding box center [921, 319] width 228 height 32
click at [914, 216] on div at bounding box center [921, 240] width 257 height 97
click at [1039, 170] on html "Fall Fundraiser Track Discover Earn Rewards Auction & raffle Meals Snacks Desse…" at bounding box center [541, 342] width 1082 height 685
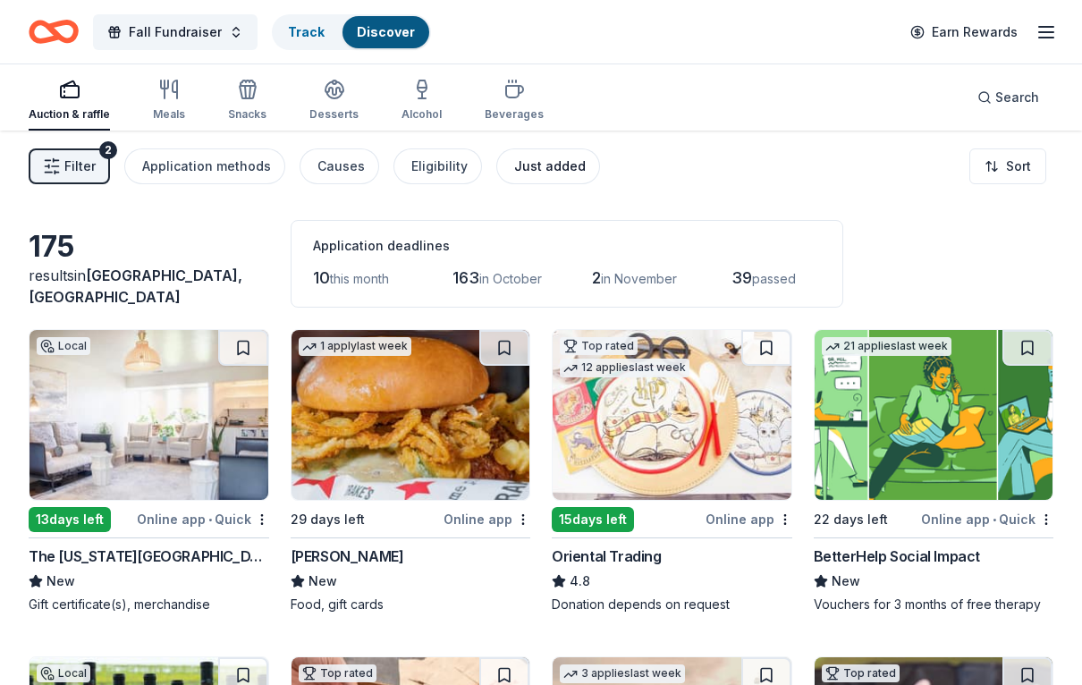
click at [553, 163] on div "Just added" at bounding box center [550, 166] width 72 height 21
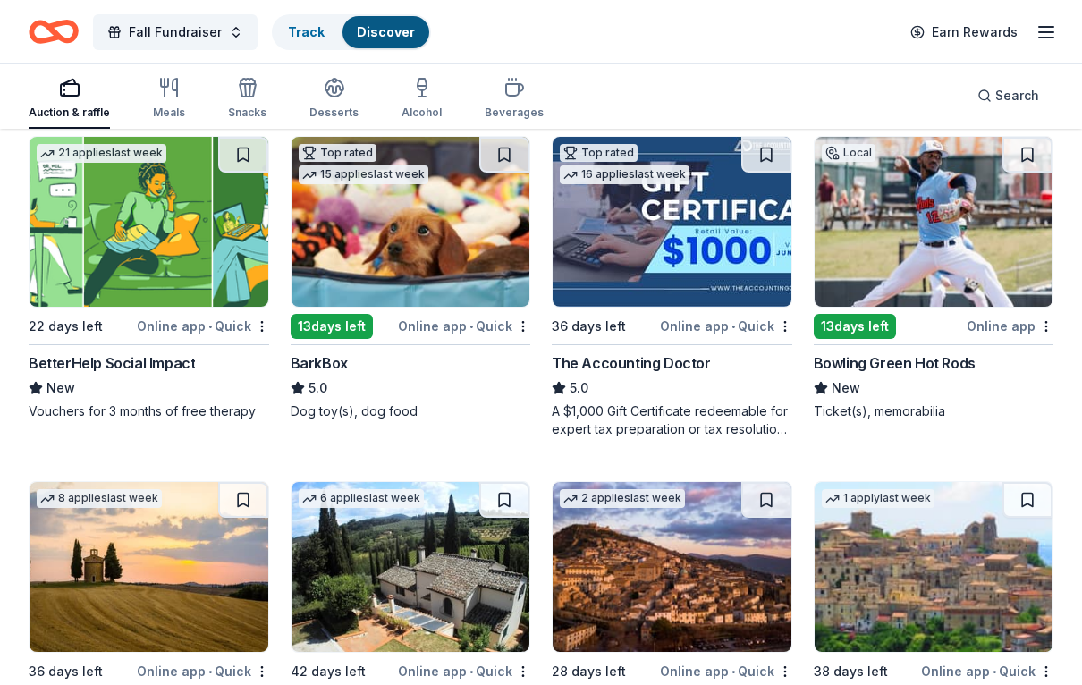
scroll to position [183, 0]
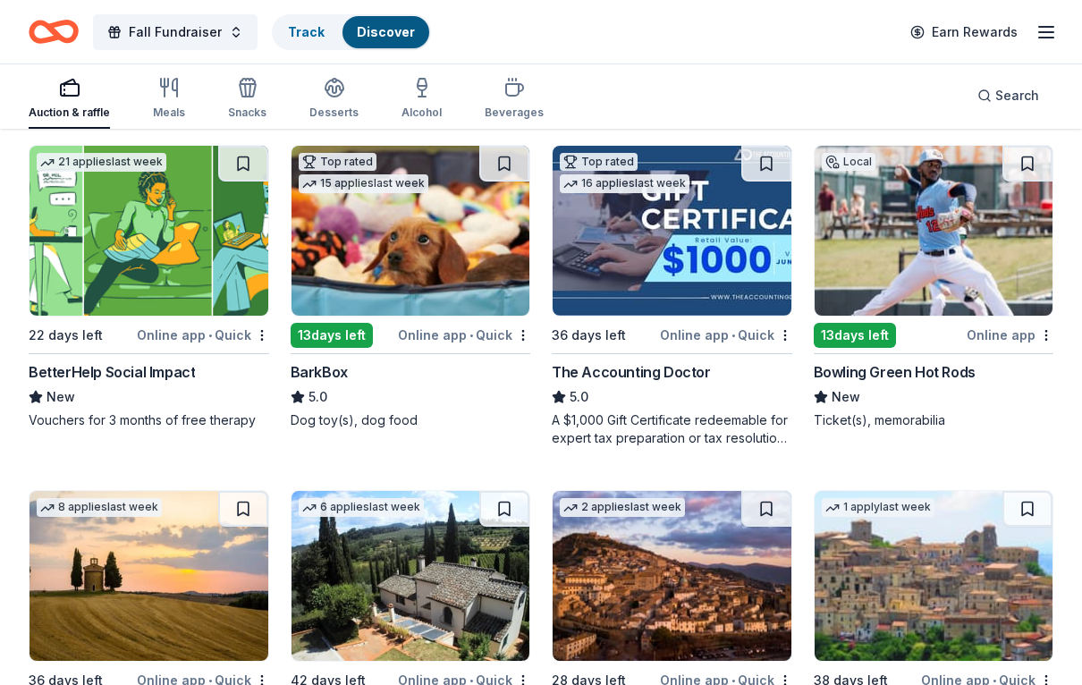
click at [72, 106] on div "Auction & raffle" at bounding box center [69, 113] width 81 height 14
click at [87, 95] on div "button" at bounding box center [69, 87] width 81 height 21
click at [308, 37] on link "Track" at bounding box center [306, 31] width 37 height 15
click at [398, 36] on link "Discover" at bounding box center [386, 31] width 58 height 15
click at [392, 38] on link "Discover" at bounding box center [386, 31] width 58 height 15
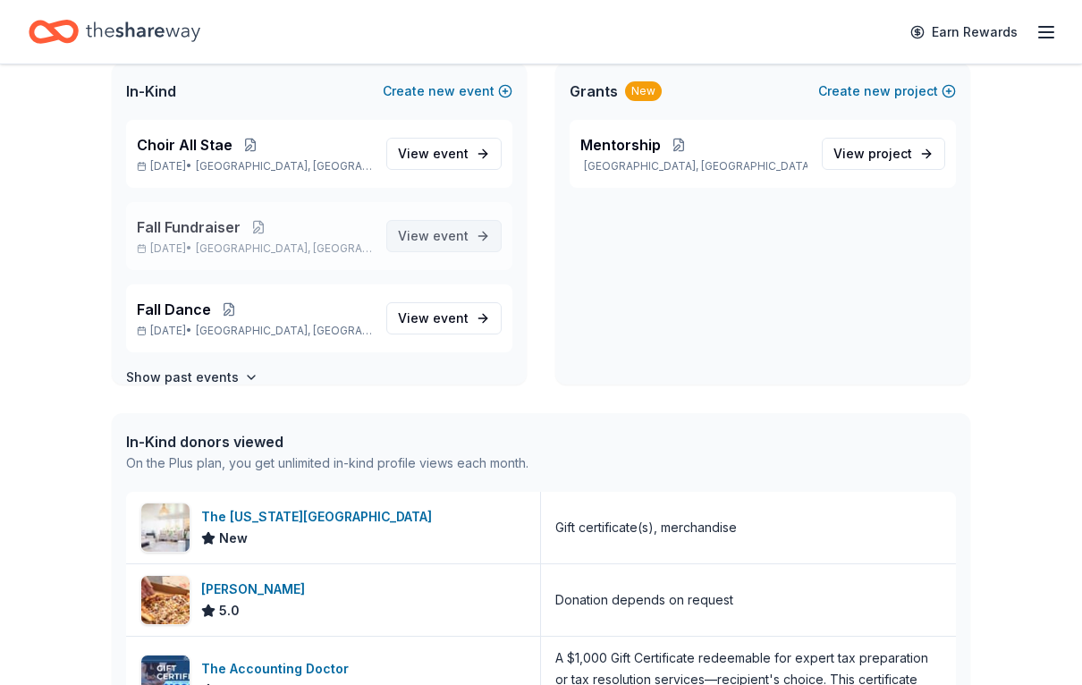
scroll to position [396, 0]
click at [476, 242] on link "View event" at bounding box center [443, 236] width 115 height 32
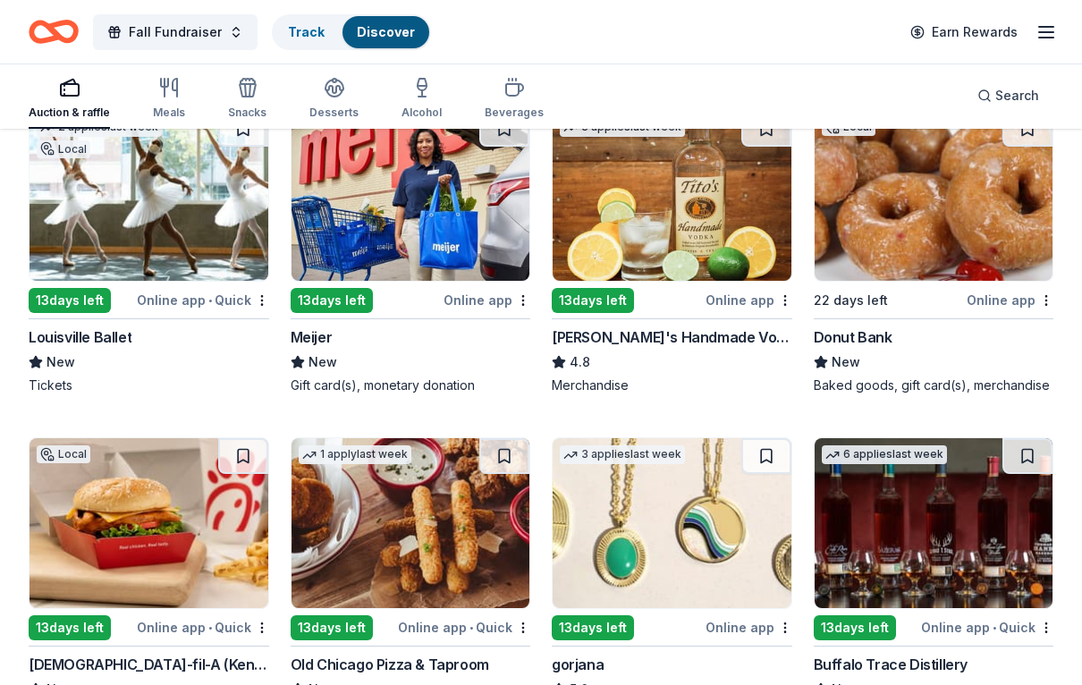
scroll to position [3653, 0]
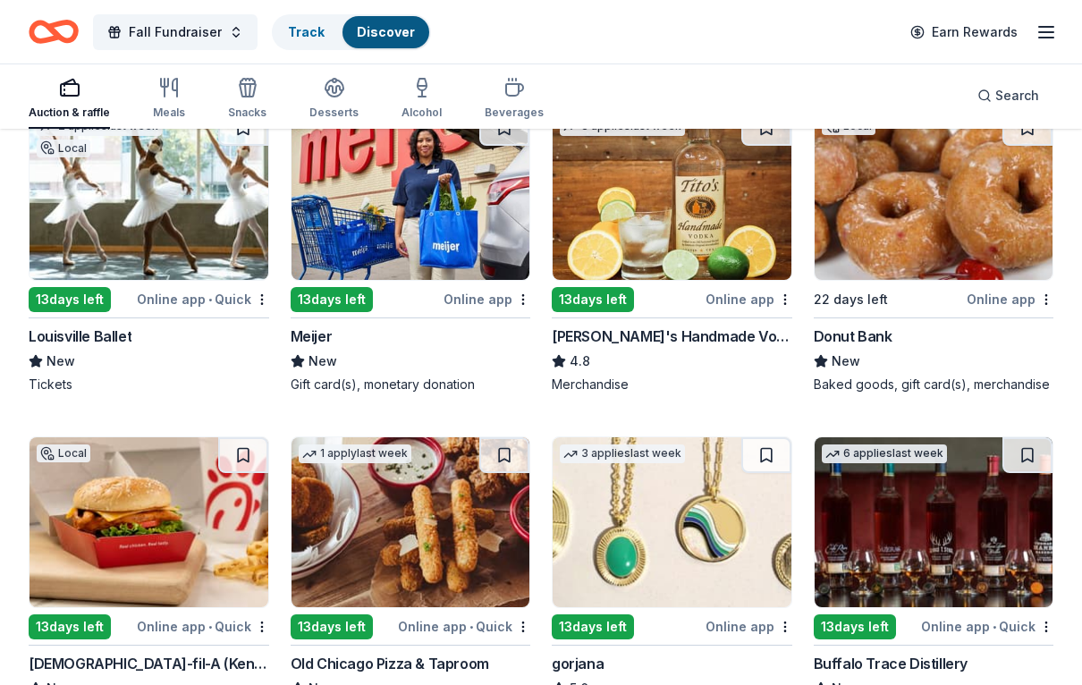
click at [407, 207] on img at bounding box center [410, 195] width 239 height 170
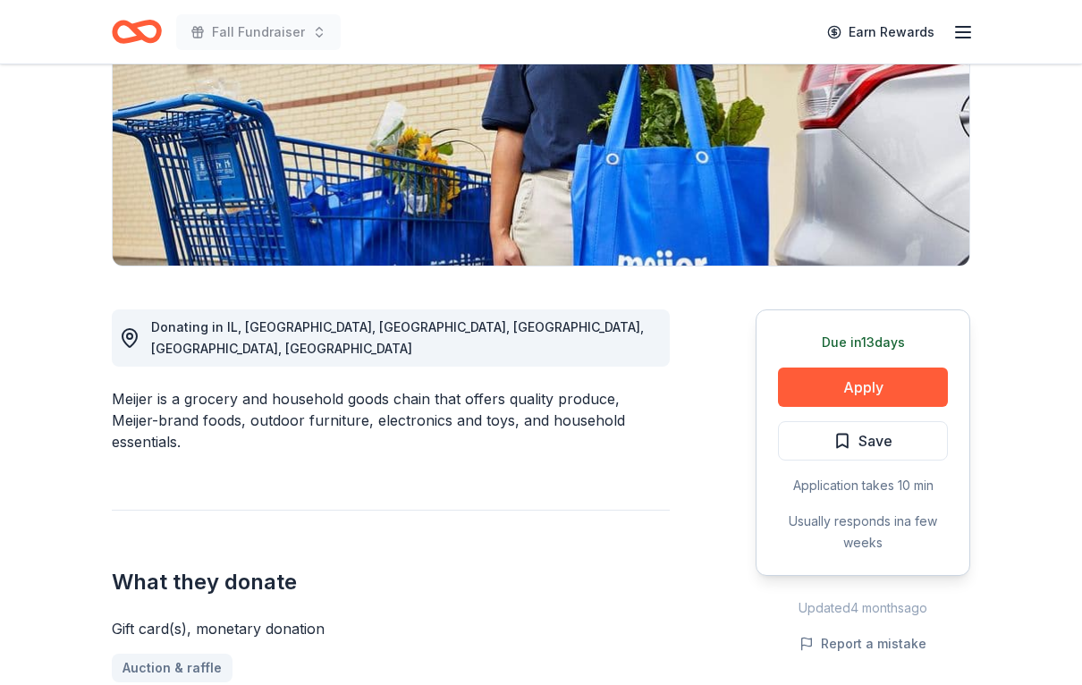
scroll to position [277, 0]
click at [858, 382] on button "Apply" at bounding box center [863, 386] width 170 height 39
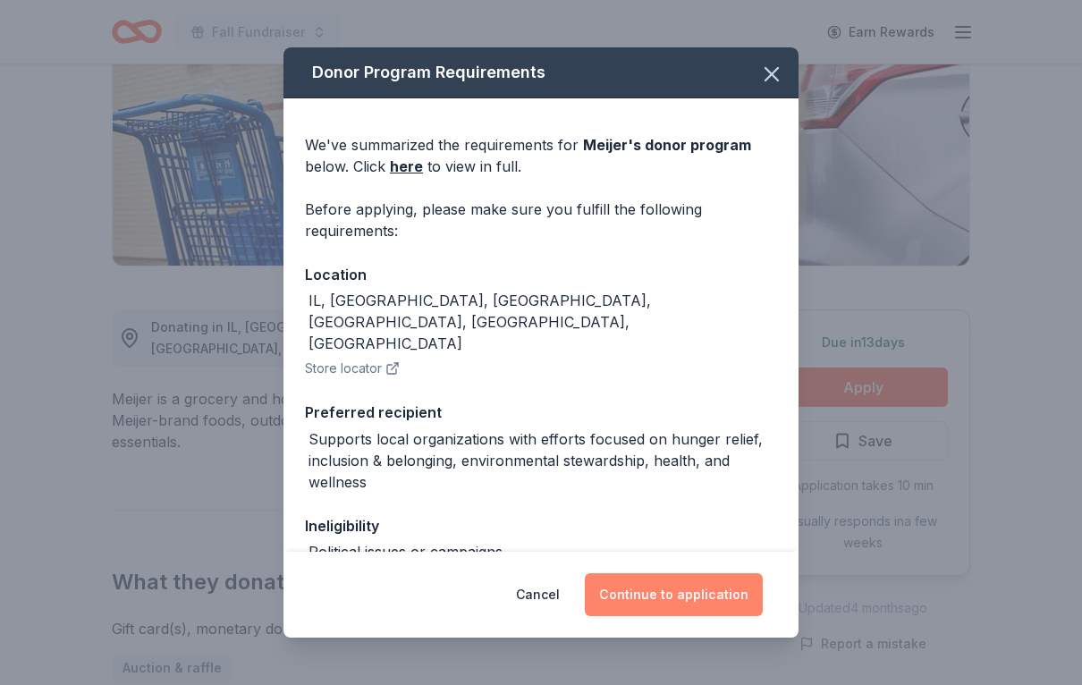
click at [675, 608] on button "Continue to application" at bounding box center [674, 594] width 178 height 43
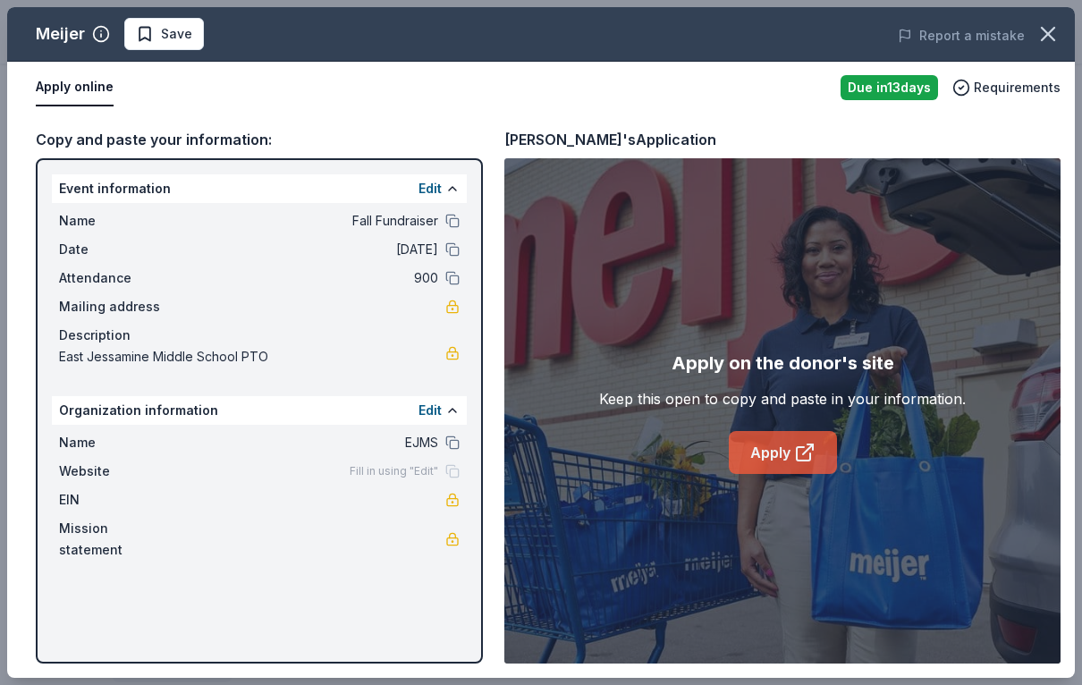
click at [810, 463] on icon at bounding box center [804, 452] width 21 height 21
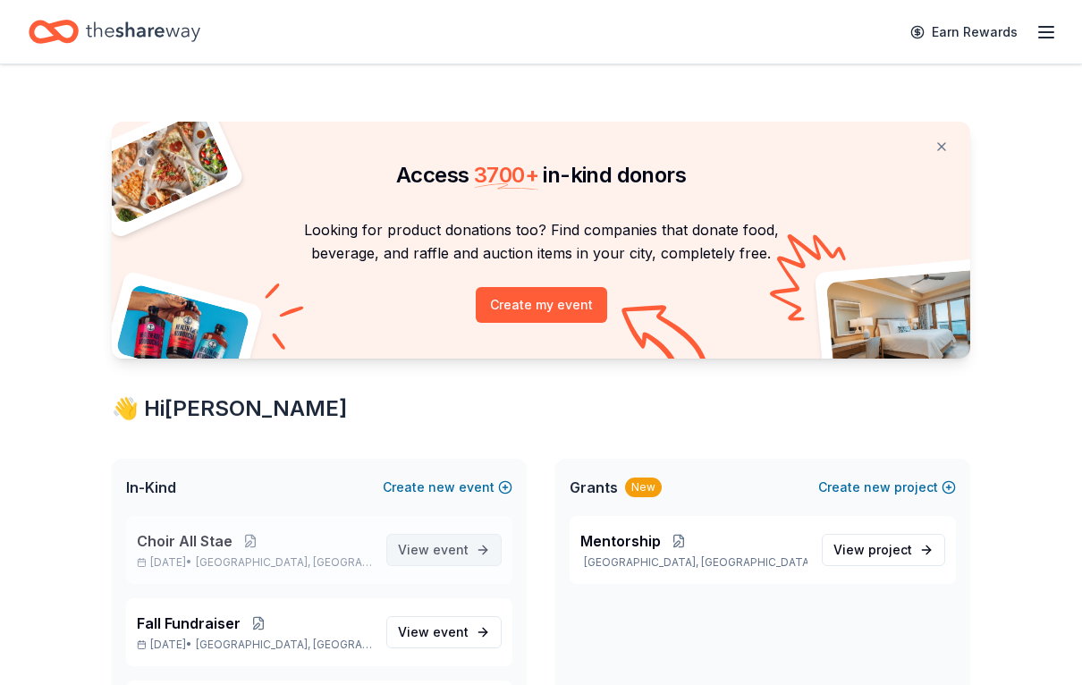
click at [460, 553] on span "event" at bounding box center [451, 549] width 36 height 15
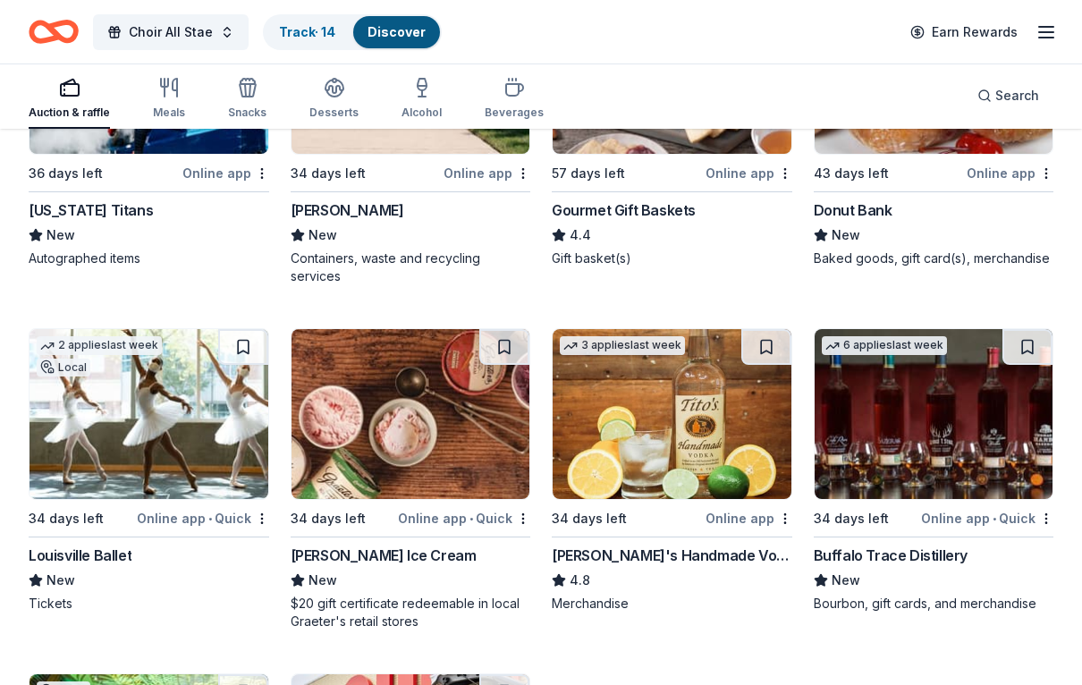
scroll to position [3762, 0]
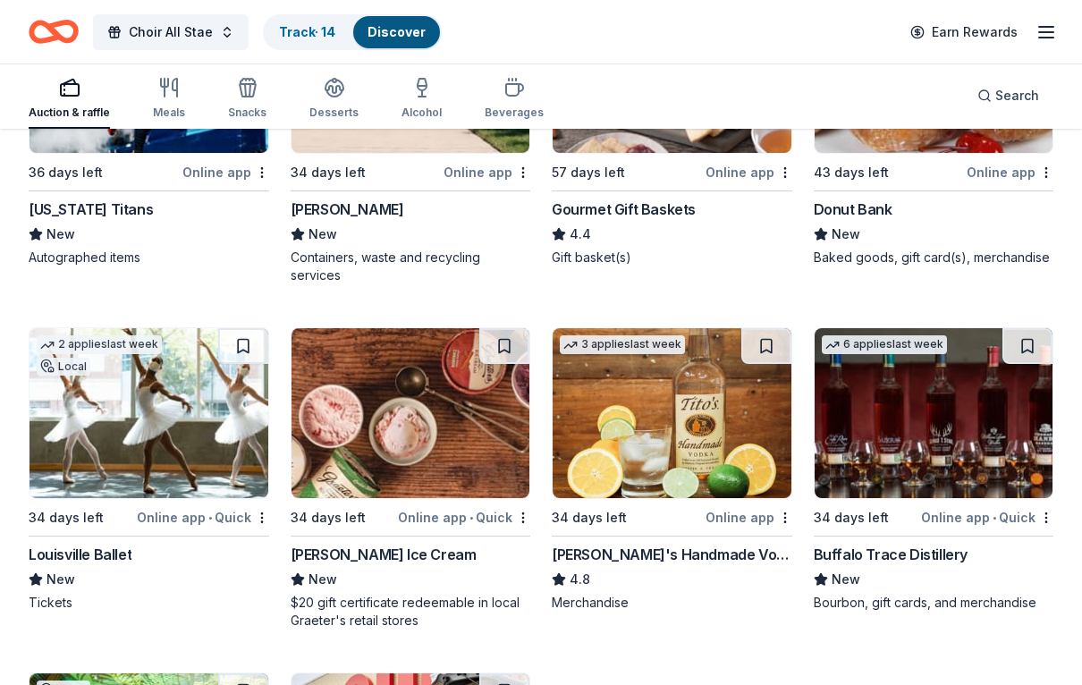
click at [640, 548] on div "[PERSON_NAME]'s Handmade Vodka" at bounding box center [672, 554] width 241 height 21
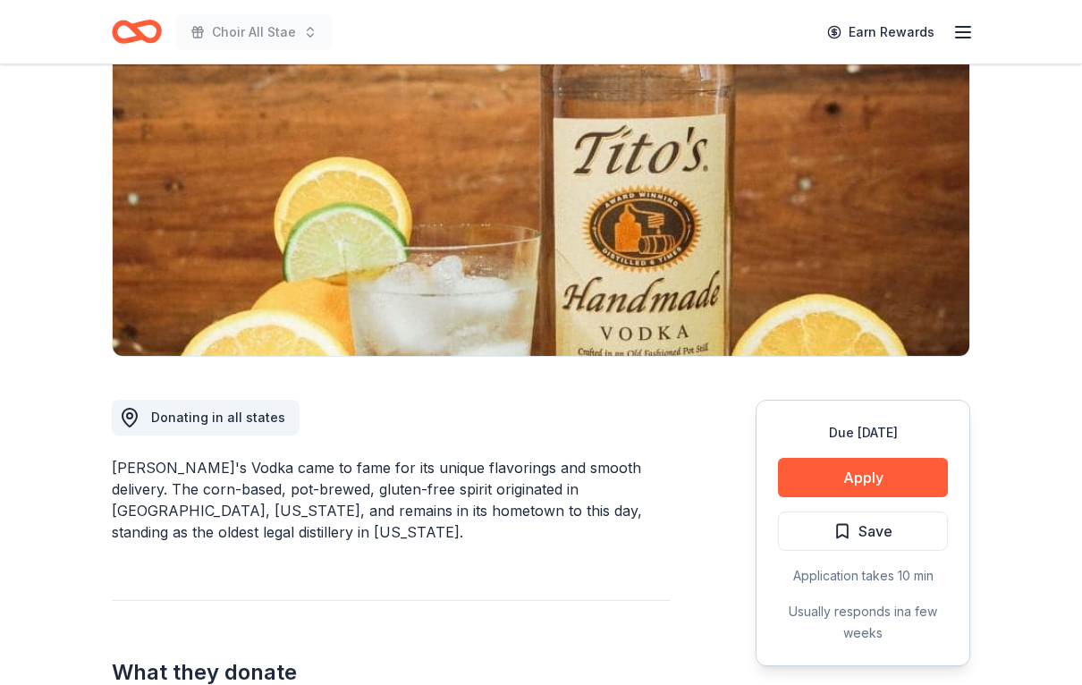
scroll to position [192, 0]
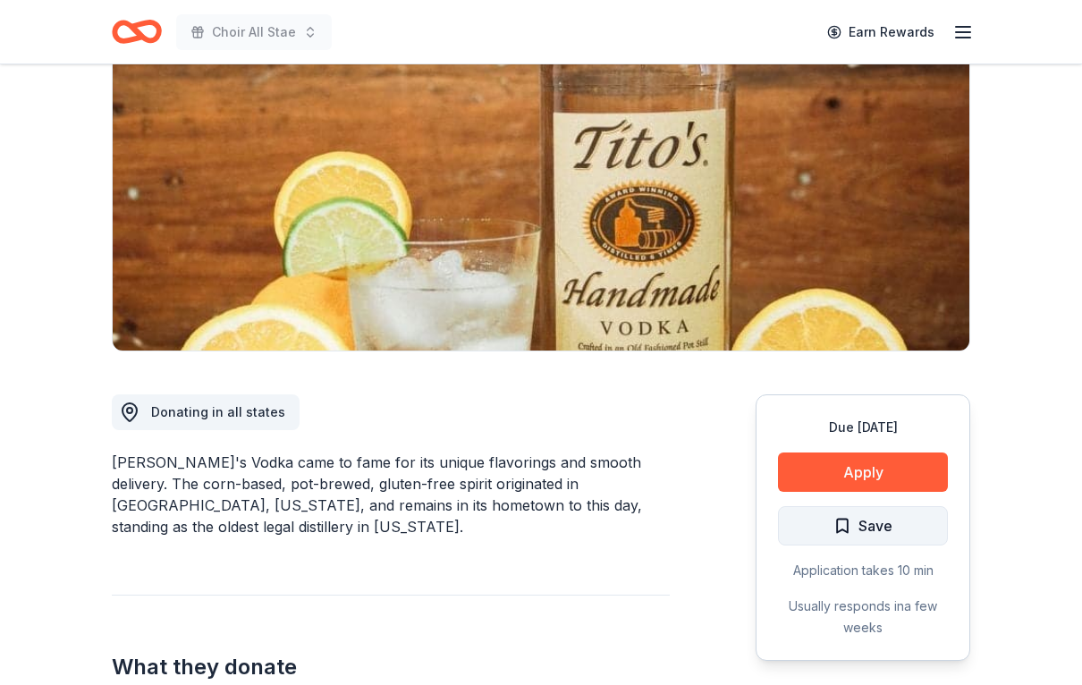
click at [889, 529] on span "Save" at bounding box center [875, 525] width 34 height 23
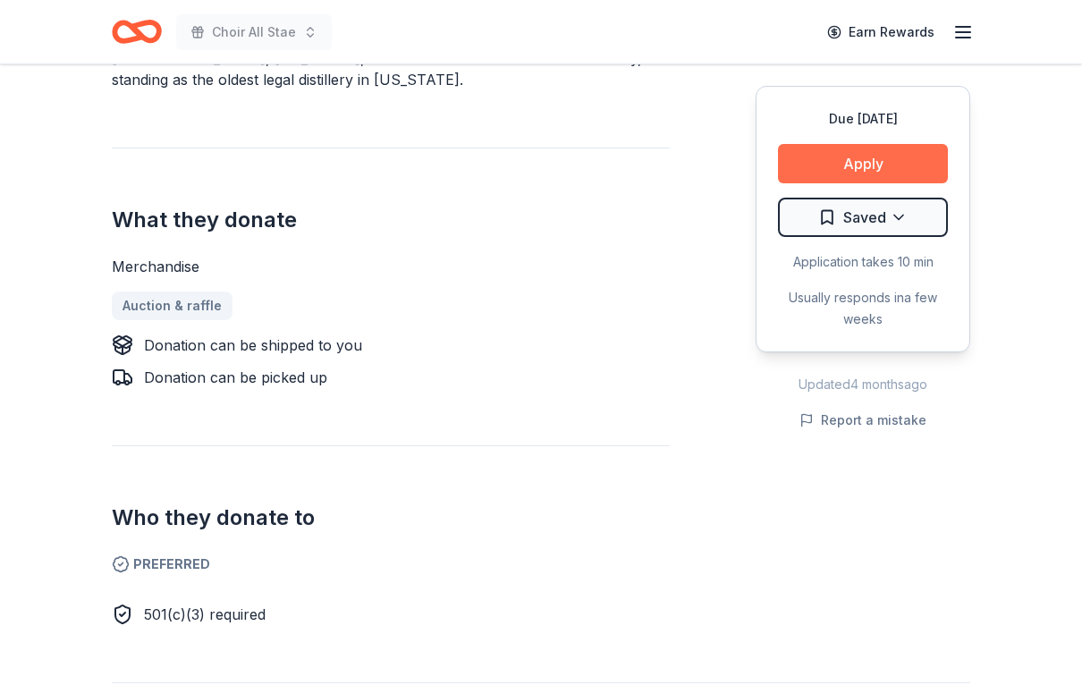
click at [874, 173] on button "Apply" at bounding box center [863, 163] width 170 height 39
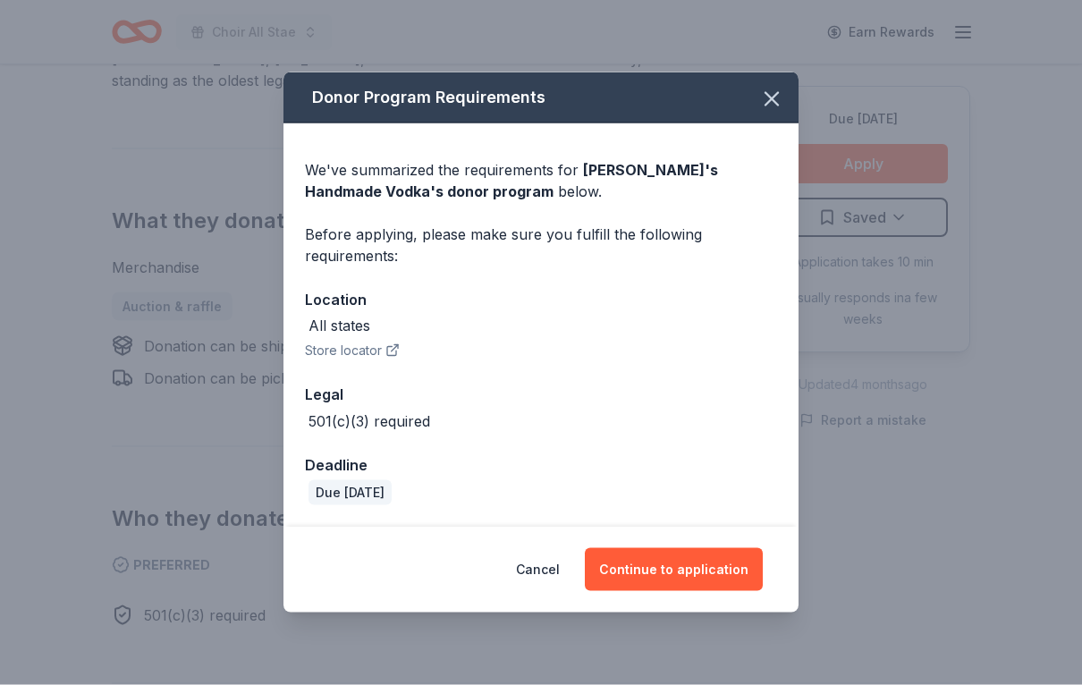
scroll to position [639, 0]
click at [707, 570] on button "Continue to application" at bounding box center [674, 569] width 178 height 43
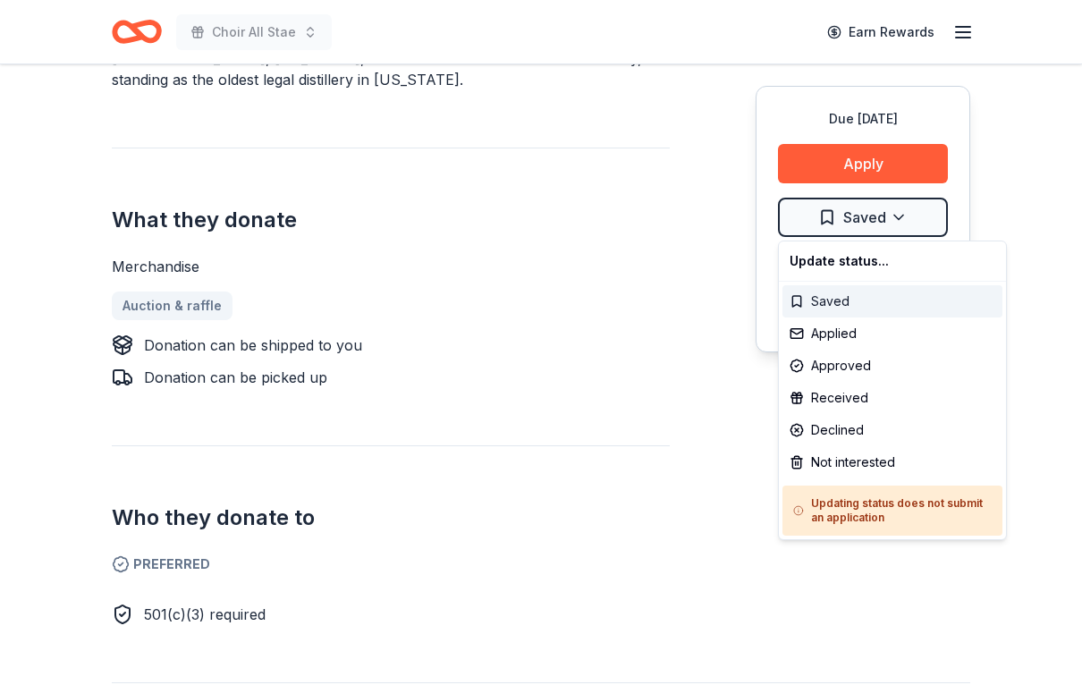
click at [950, 303] on div "Saved" at bounding box center [892, 301] width 220 height 32
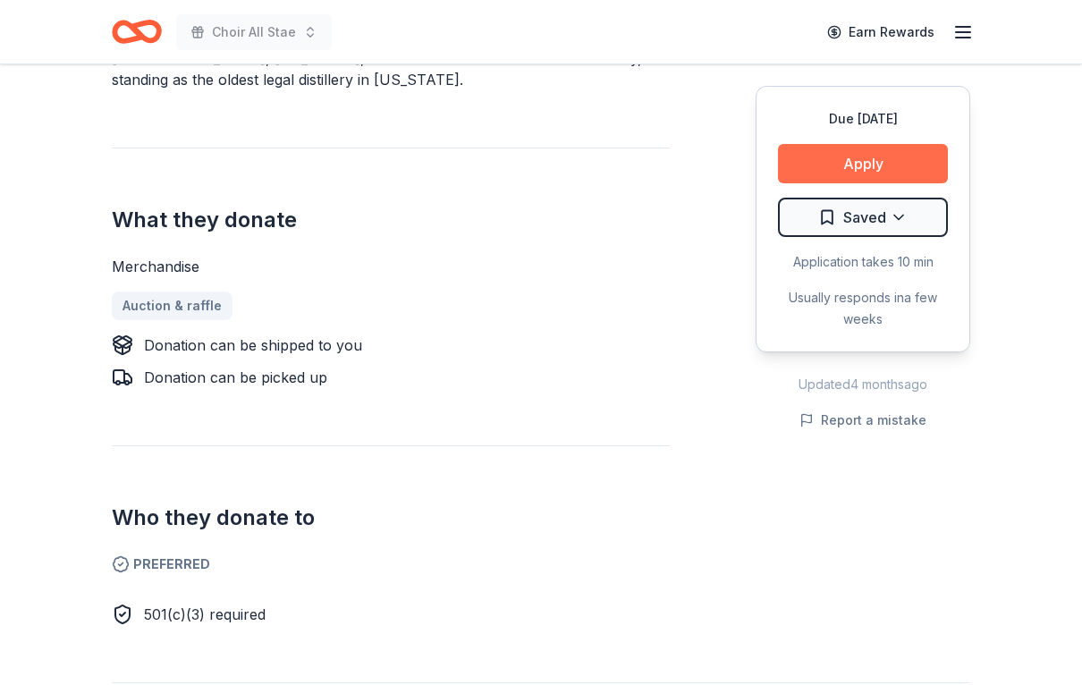
click at [891, 173] on button "Apply" at bounding box center [863, 163] width 170 height 39
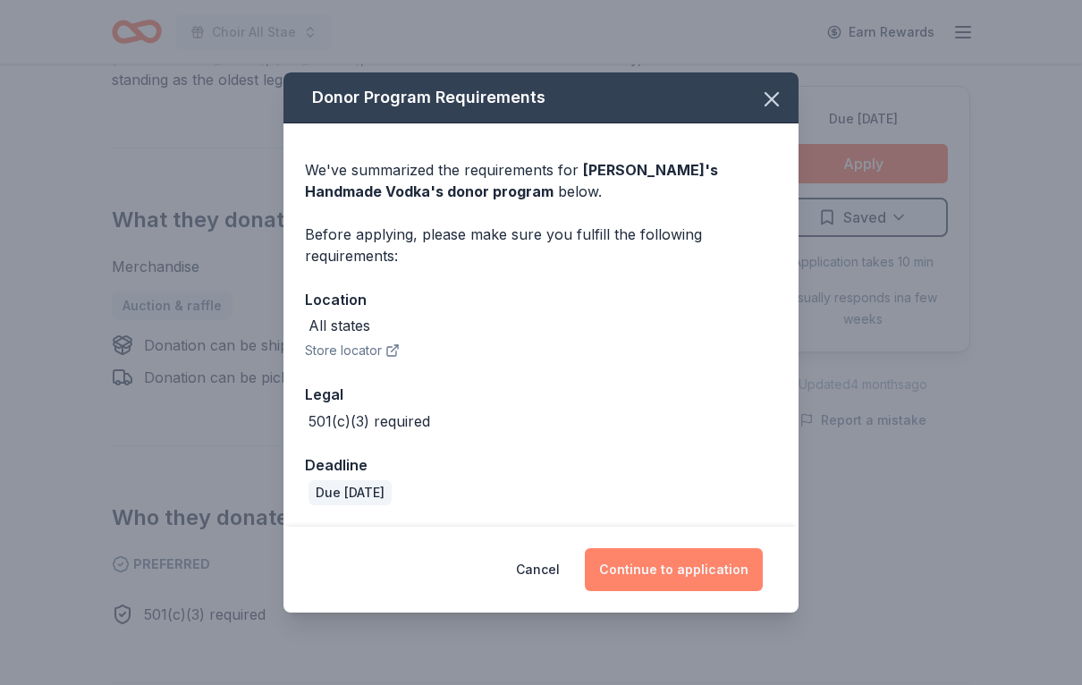
click at [701, 588] on button "Continue to application" at bounding box center [674, 569] width 178 height 43
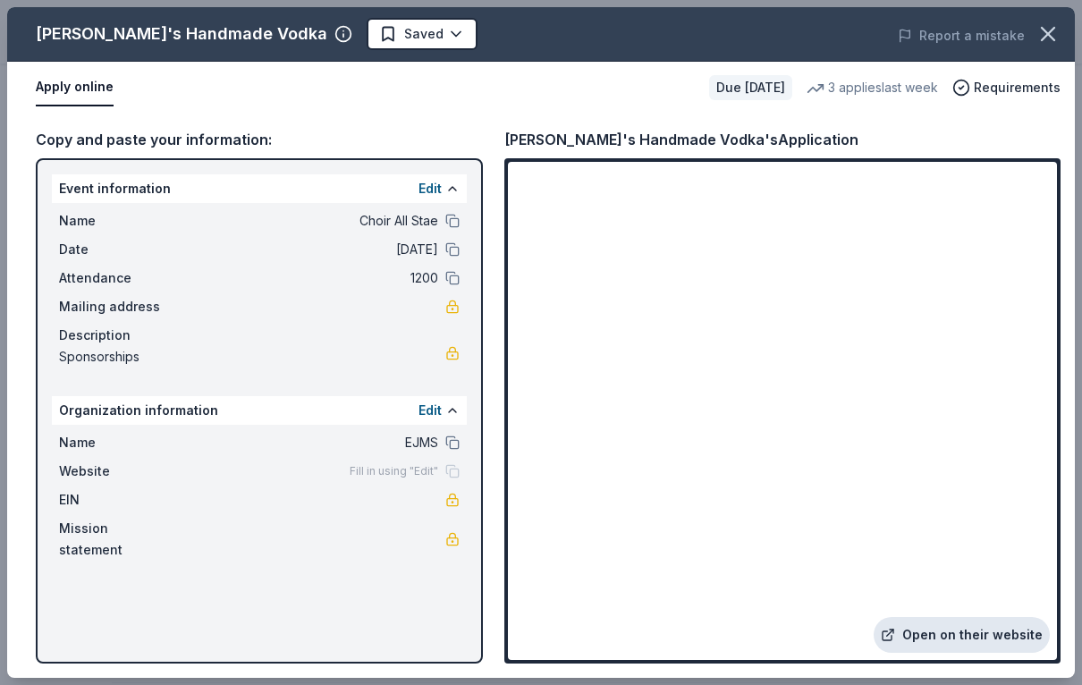
click at [980, 626] on link "Open on their website" at bounding box center [962, 635] width 176 height 36
